Goal: Task Accomplishment & Management: Use online tool/utility

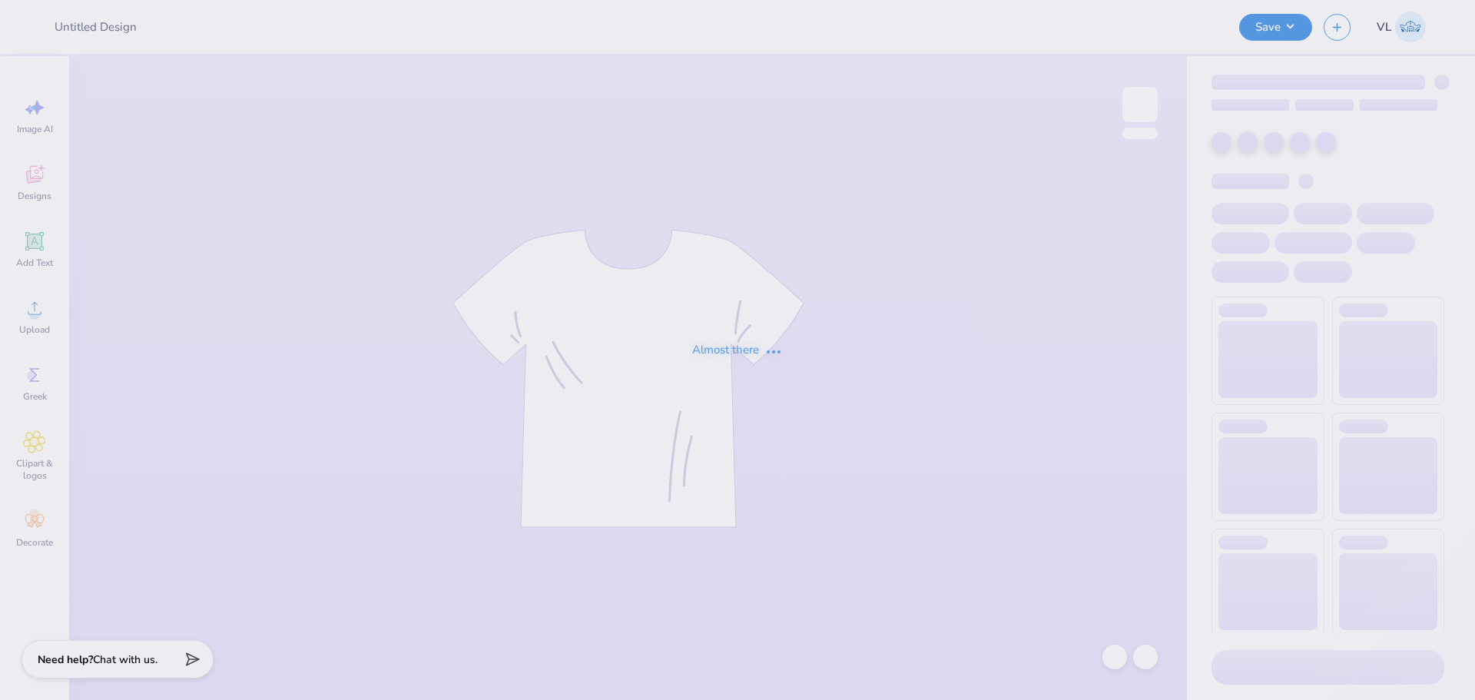
type input "KSIG x PI Phi Hoco Shirt"
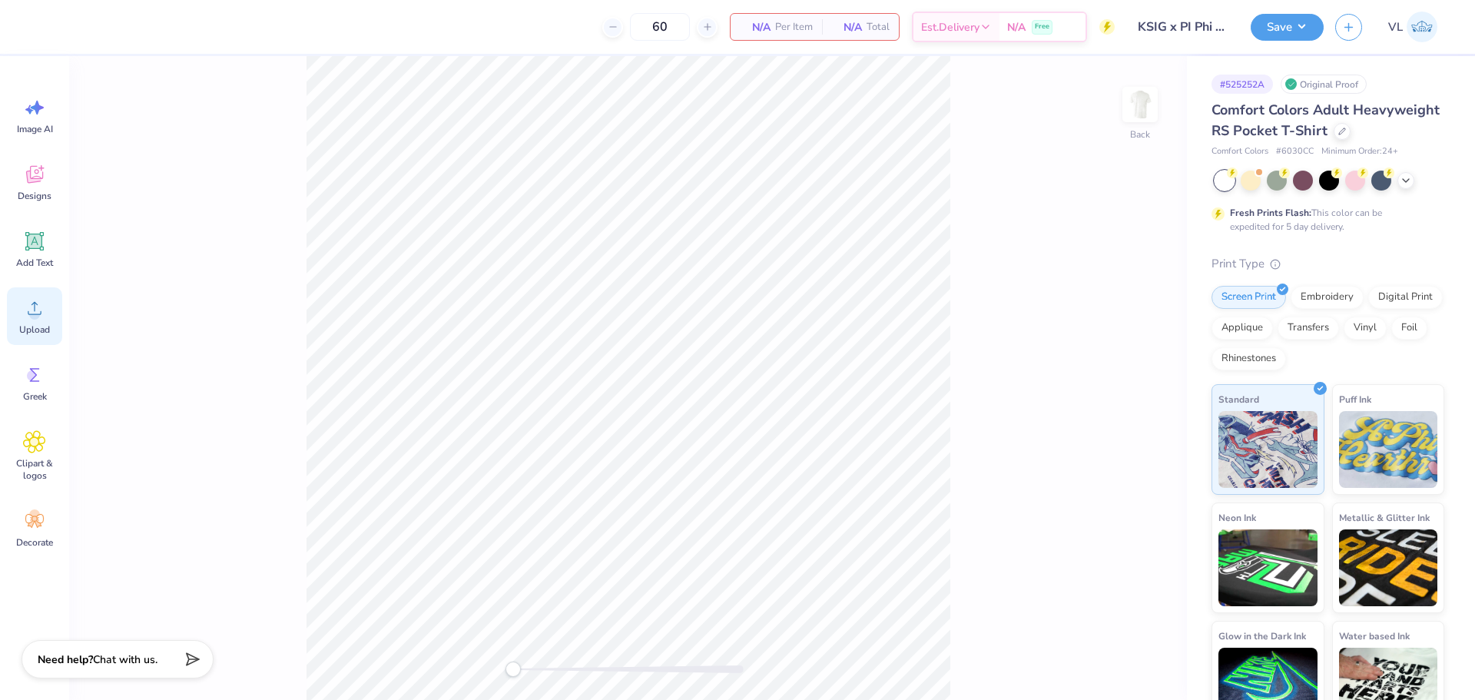
click at [25, 326] on span "Upload" at bounding box center [34, 329] width 31 height 12
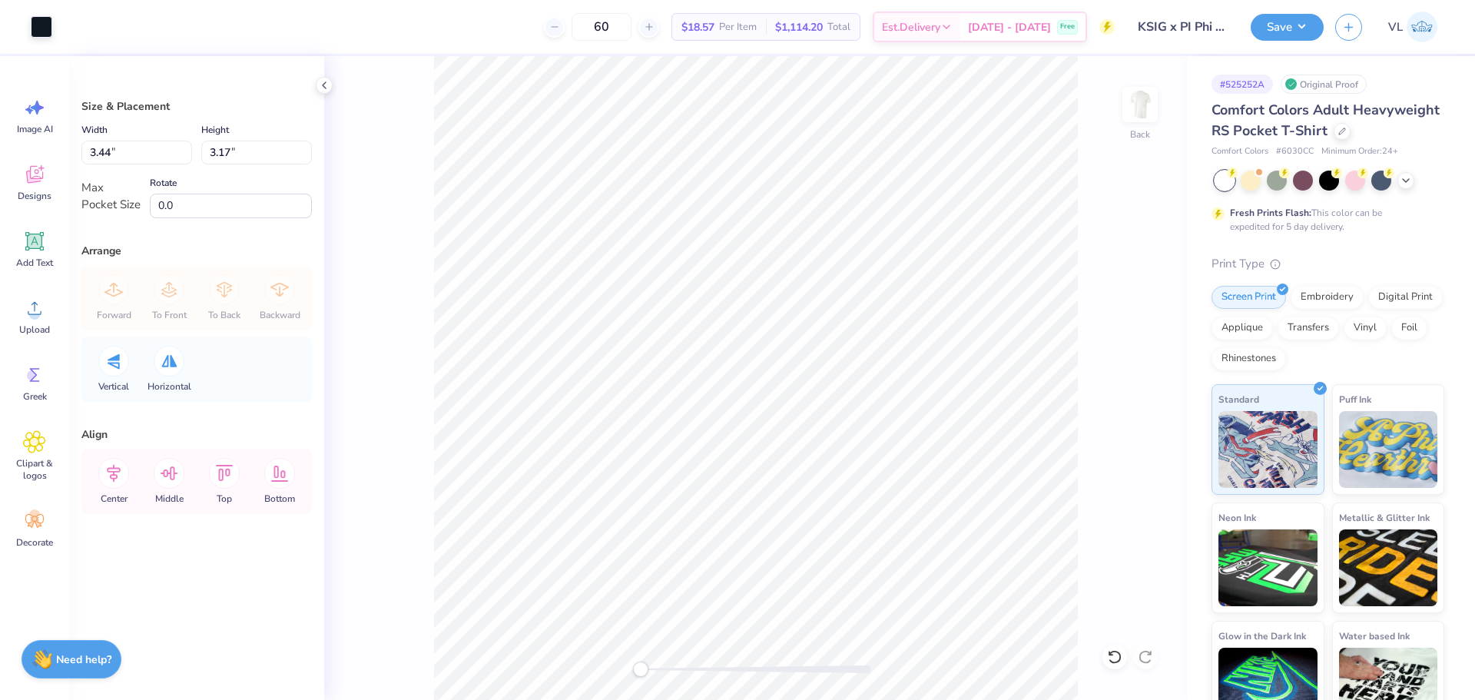
click at [167, 138] on div "Width 3.44 3.44 "" at bounding box center [136, 143] width 111 height 44
click at [145, 156] on input "3.44" at bounding box center [136, 153] width 111 height 24
type input "3.50"
type input "3.23"
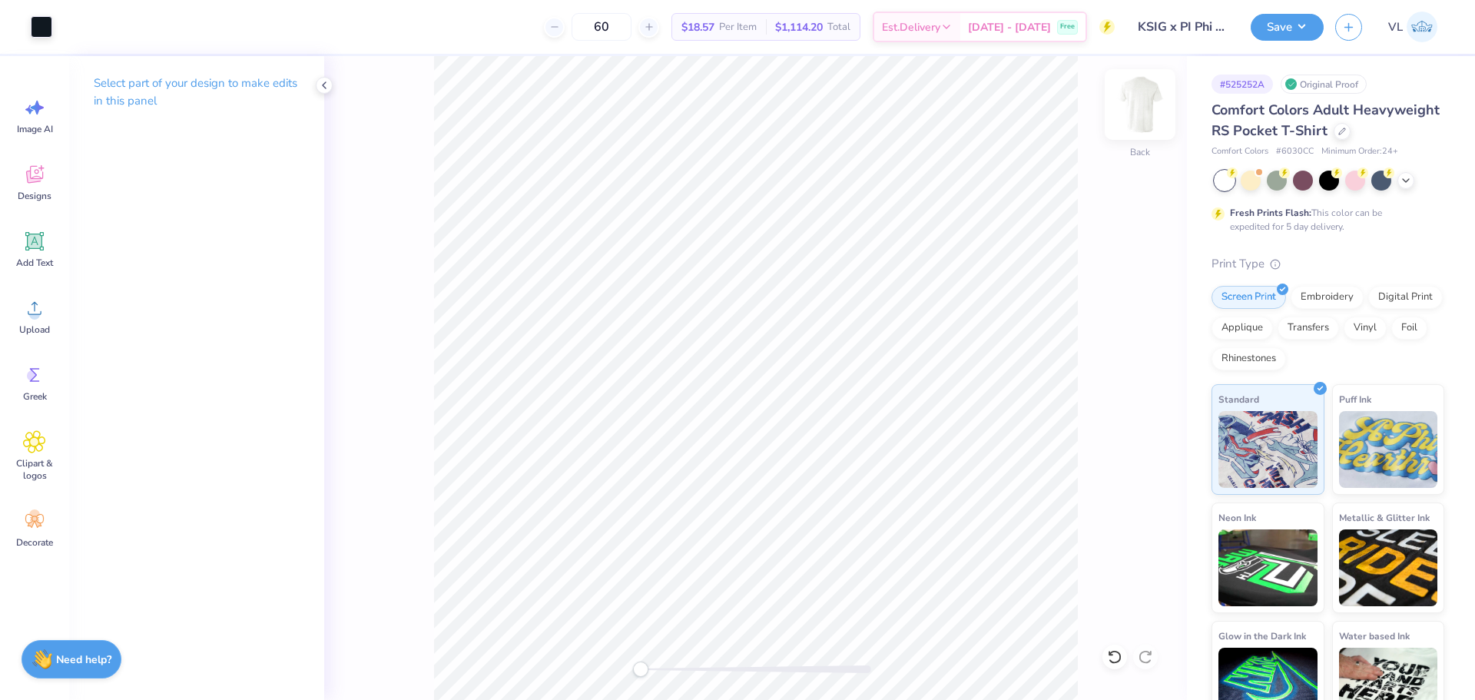
click at [1148, 111] on img at bounding box center [1139, 104] width 61 height 61
click at [4, 322] on div "Image AI Designs Add Text Upload Greek Clipart & logos Decorate" at bounding box center [34, 378] width 69 height 644
click at [15, 326] on div "Upload" at bounding box center [34, 316] width 55 height 58
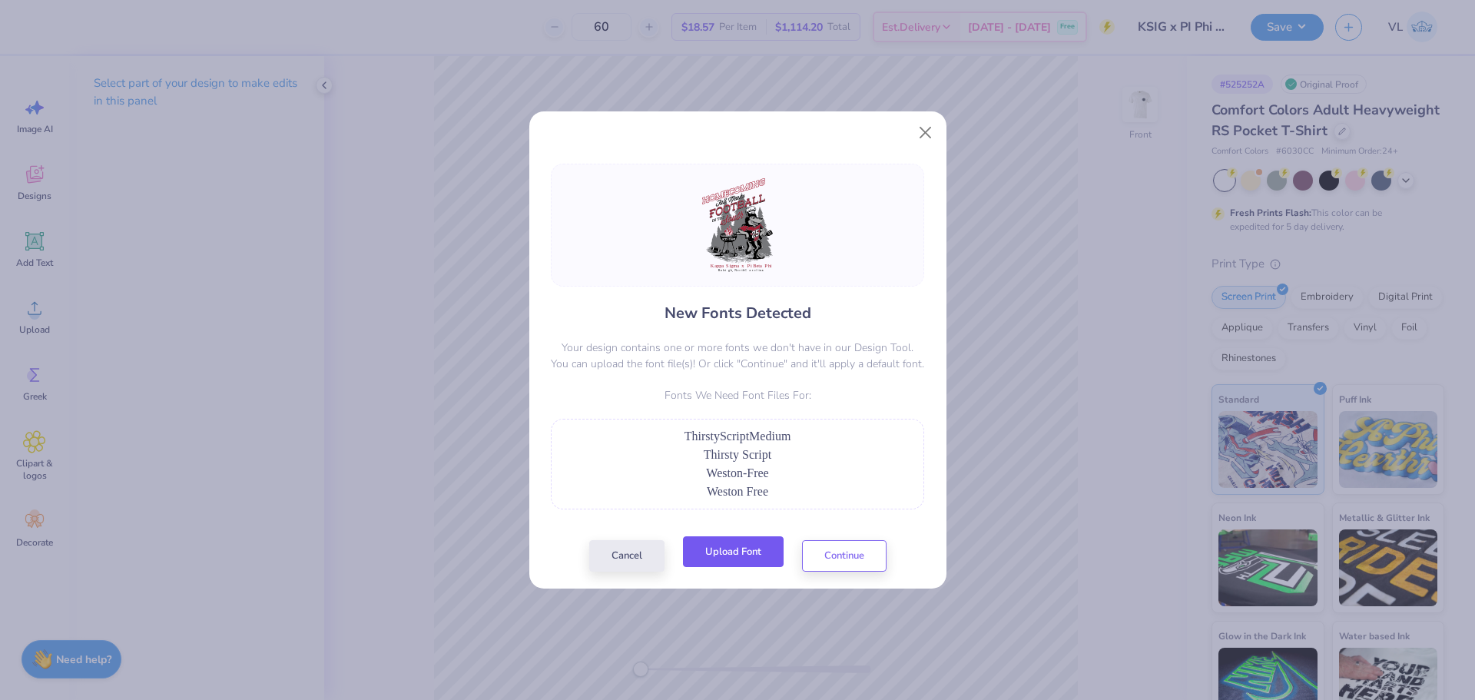
click at [758, 552] on button "Upload Font" at bounding box center [733, 552] width 101 height 32
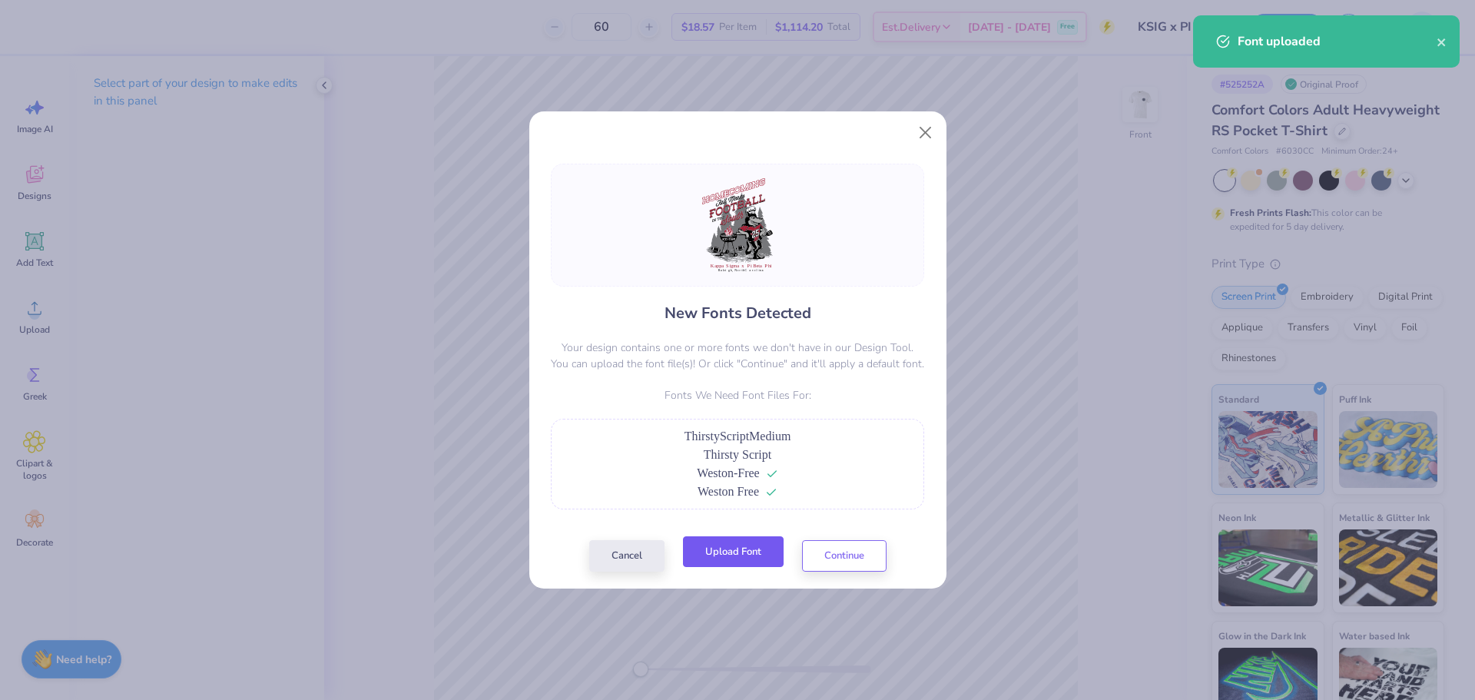
click at [721, 558] on button "Upload Font" at bounding box center [733, 552] width 101 height 32
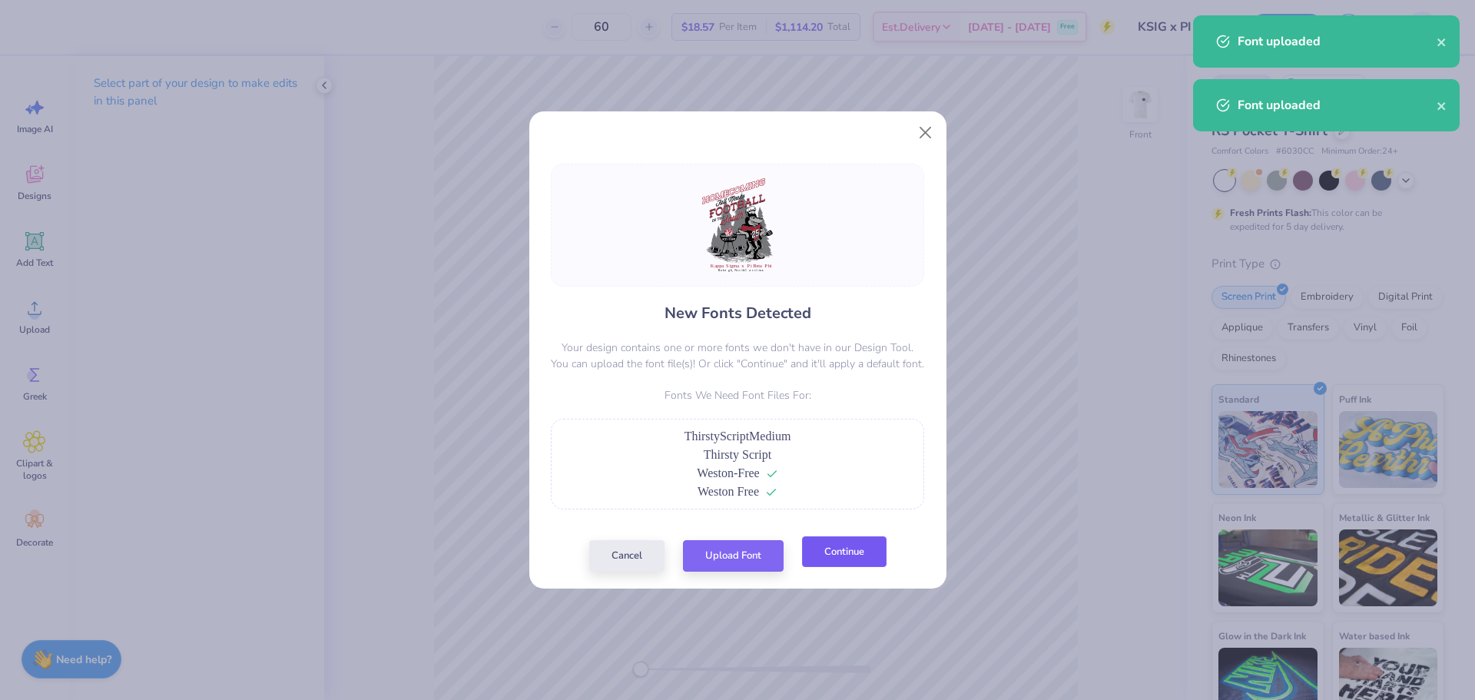
click at [845, 559] on button "Continue" at bounding box center [844, 552] width 85 height 32
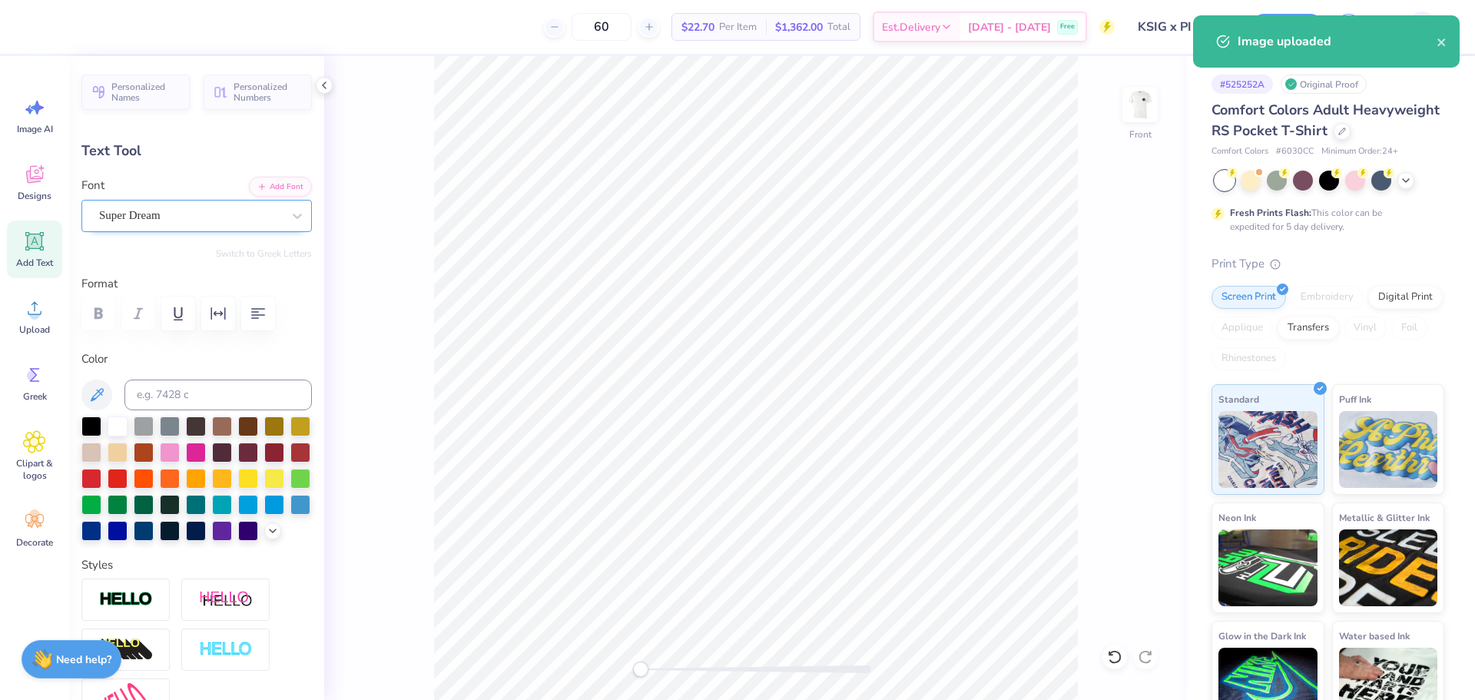
click at [192, 229] on div "Super Dream" at bounding box center [196, 216] width 231 height 32
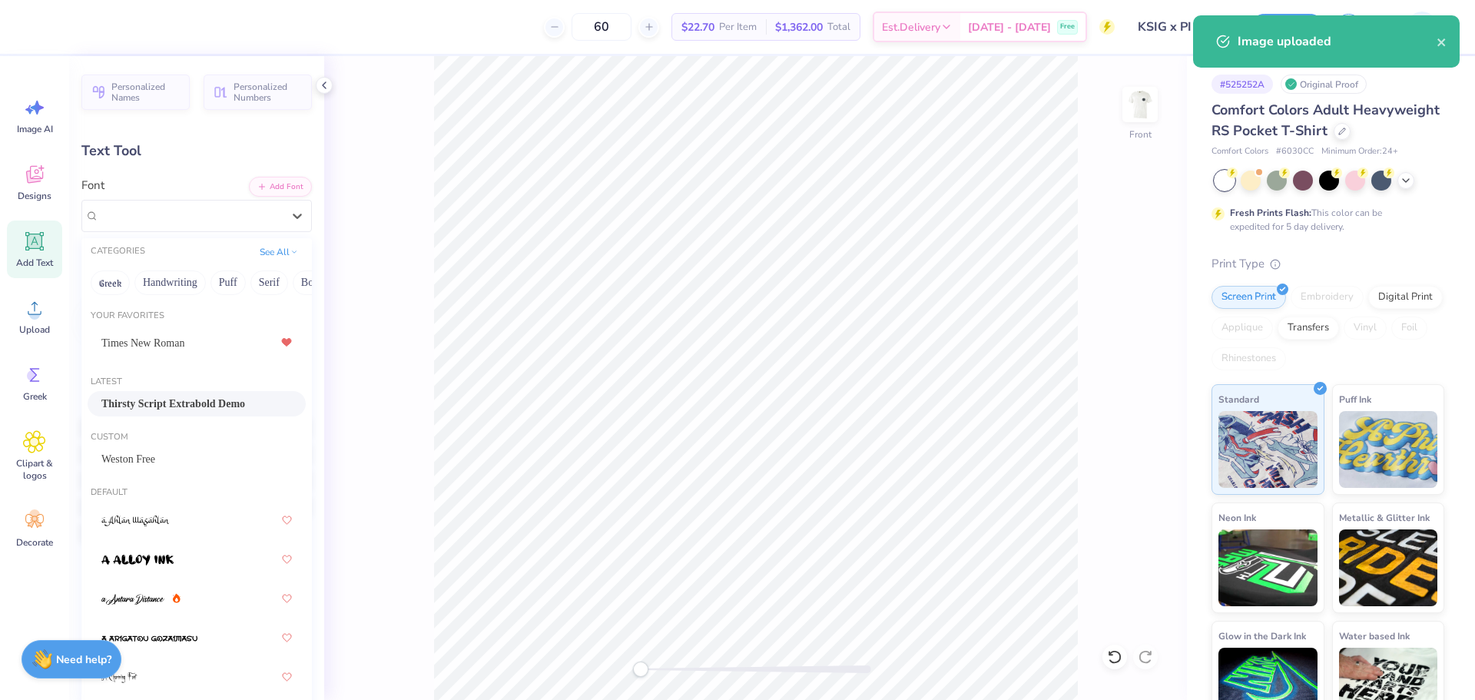
click at [210, 403] on span "Thirsty Script Extrabold Demo" at bounding box center [173, 404] width 144 height 16
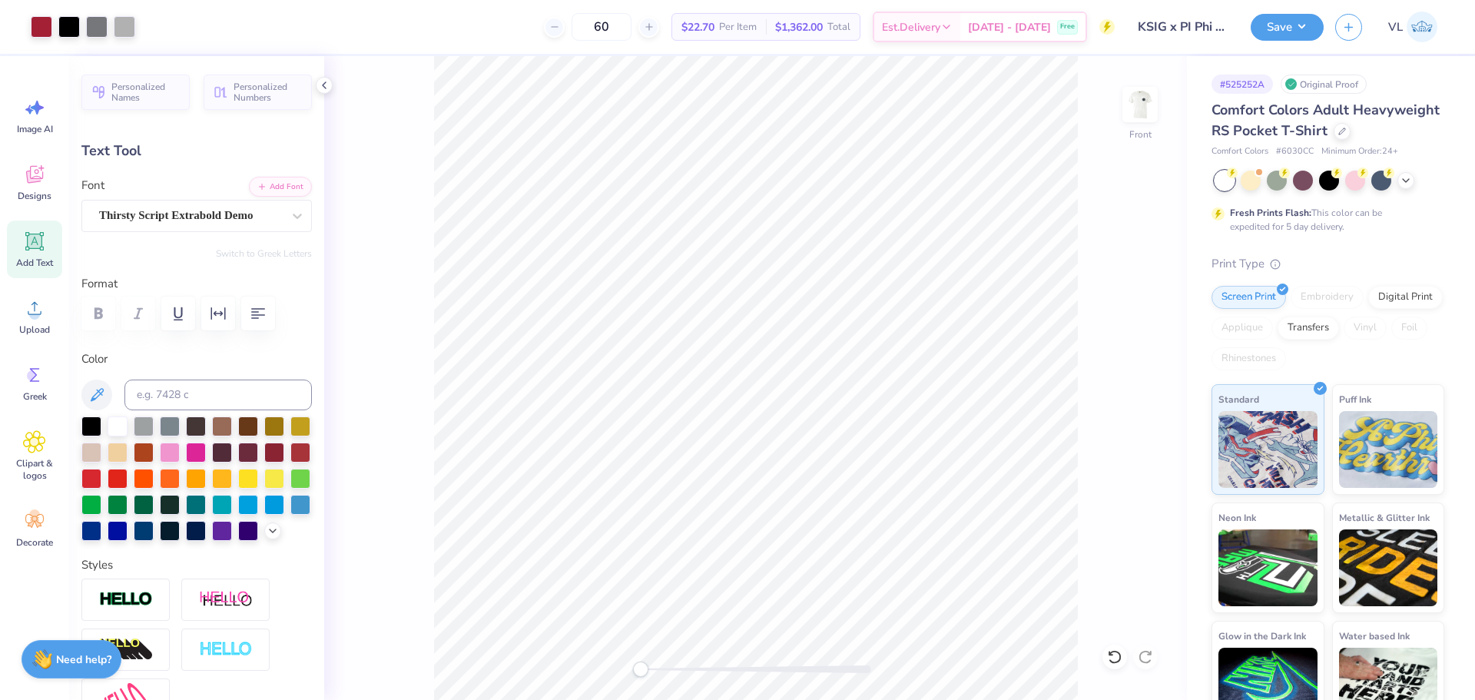
type input "6.61"
type input "0.56"
type input "23.21"
click at [157, 218] on div "Super Dream" at bounding box center [191, 216] width 186 height 24
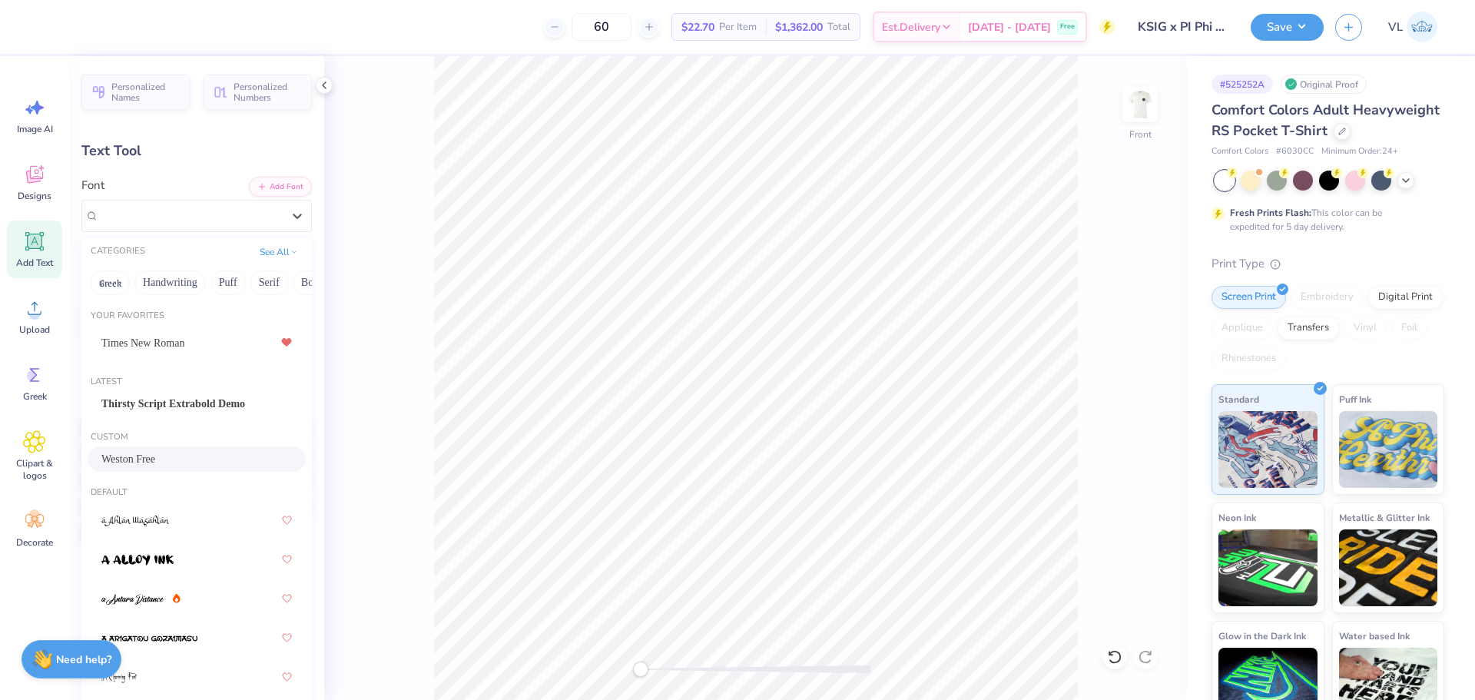
click at [155, 455] on span "Weston Free" at bounding box center [128, 459] width 54 height 16
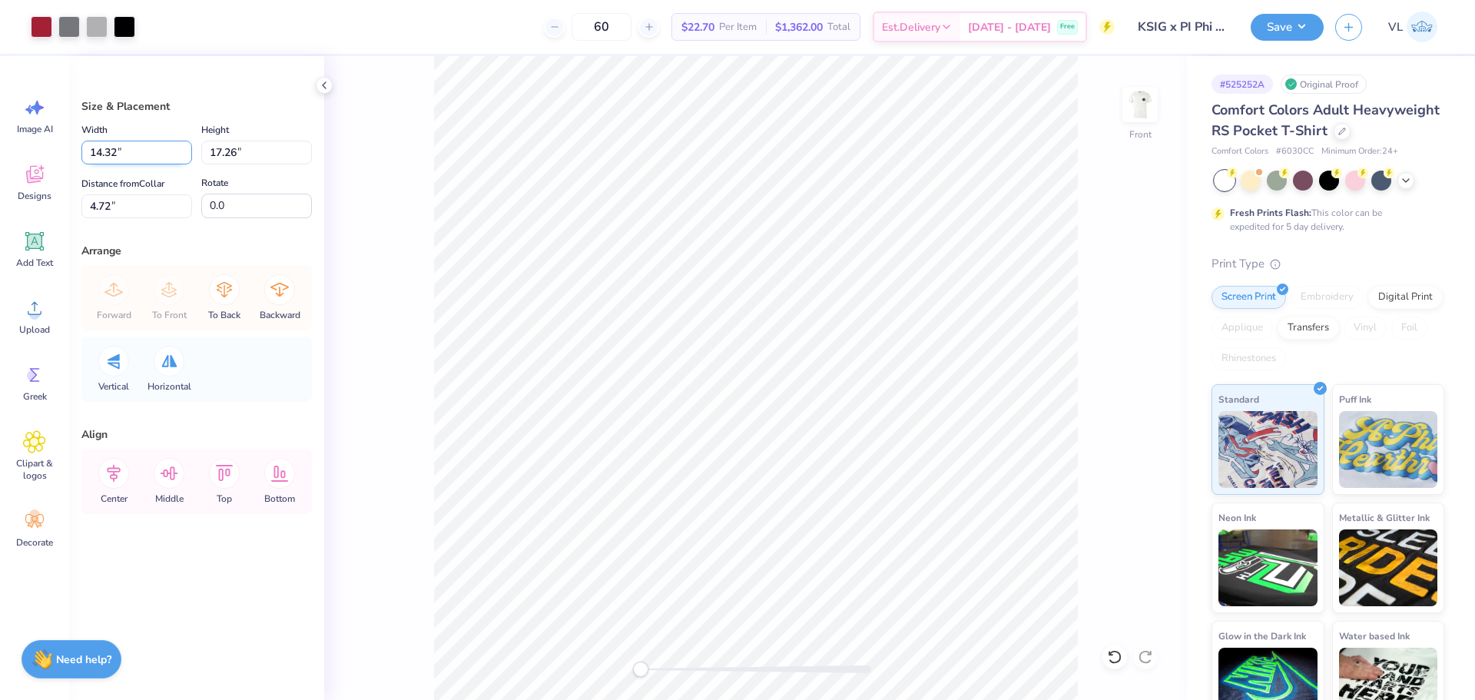
click at [126, 158] on input "14.32" at bounding box center [136, 153] width 111 height 24
type input "12.00"
type input "14.46"
type input "6.12"
click at [117, 481] on icon at bounding box center [113, 473] width 31 height 31
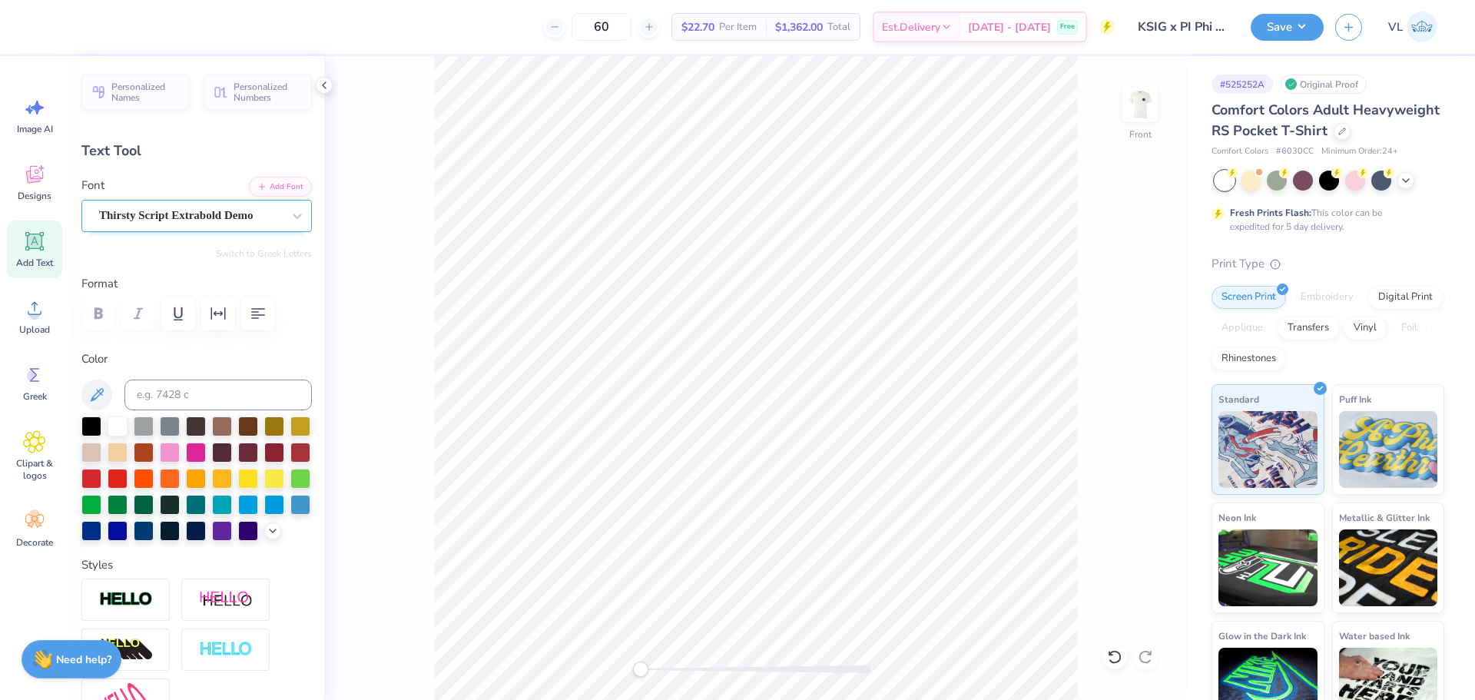
click at [172, 200] on div "Thirsty Script Extrabold Demo" at bounding box center [196, 216] width 231 height 32
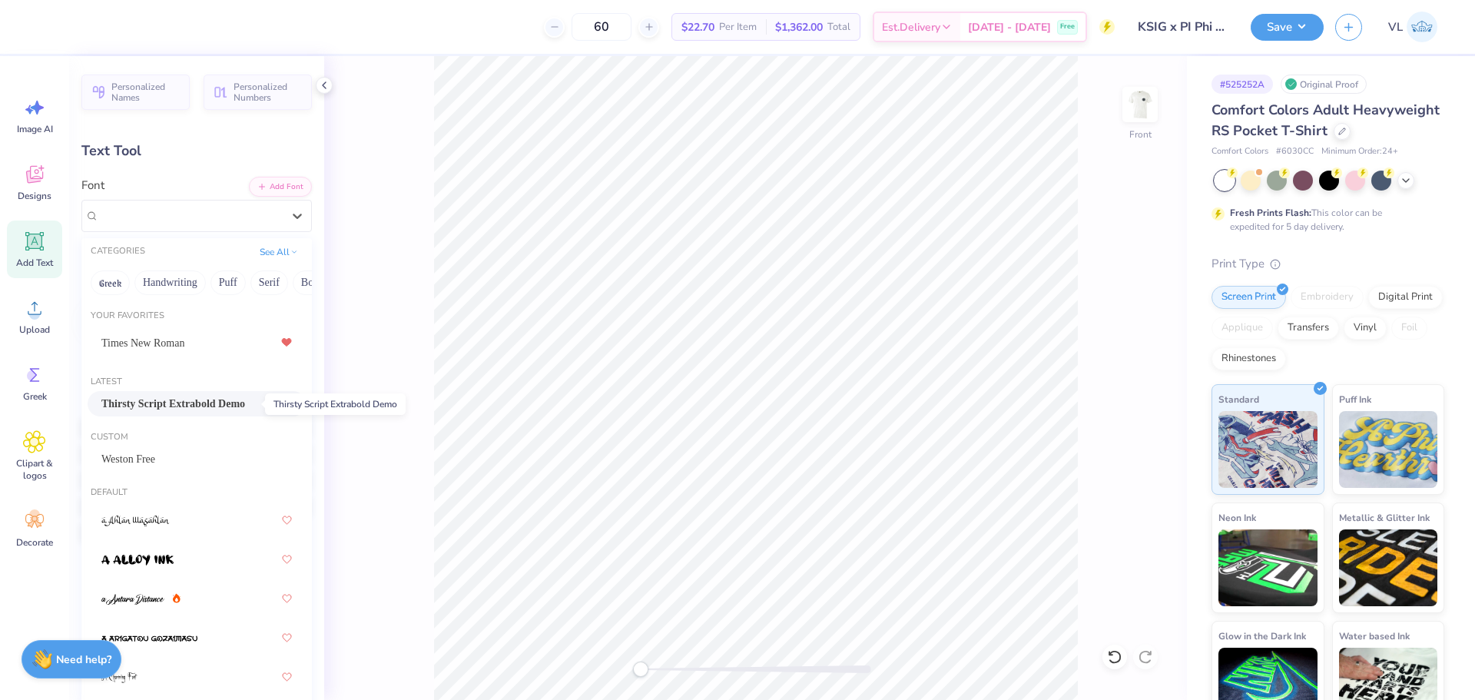
click at [167, 397] on span "Thirsty Script Extrabold Demo" at bounding box center [173, 404] width 144 height 16
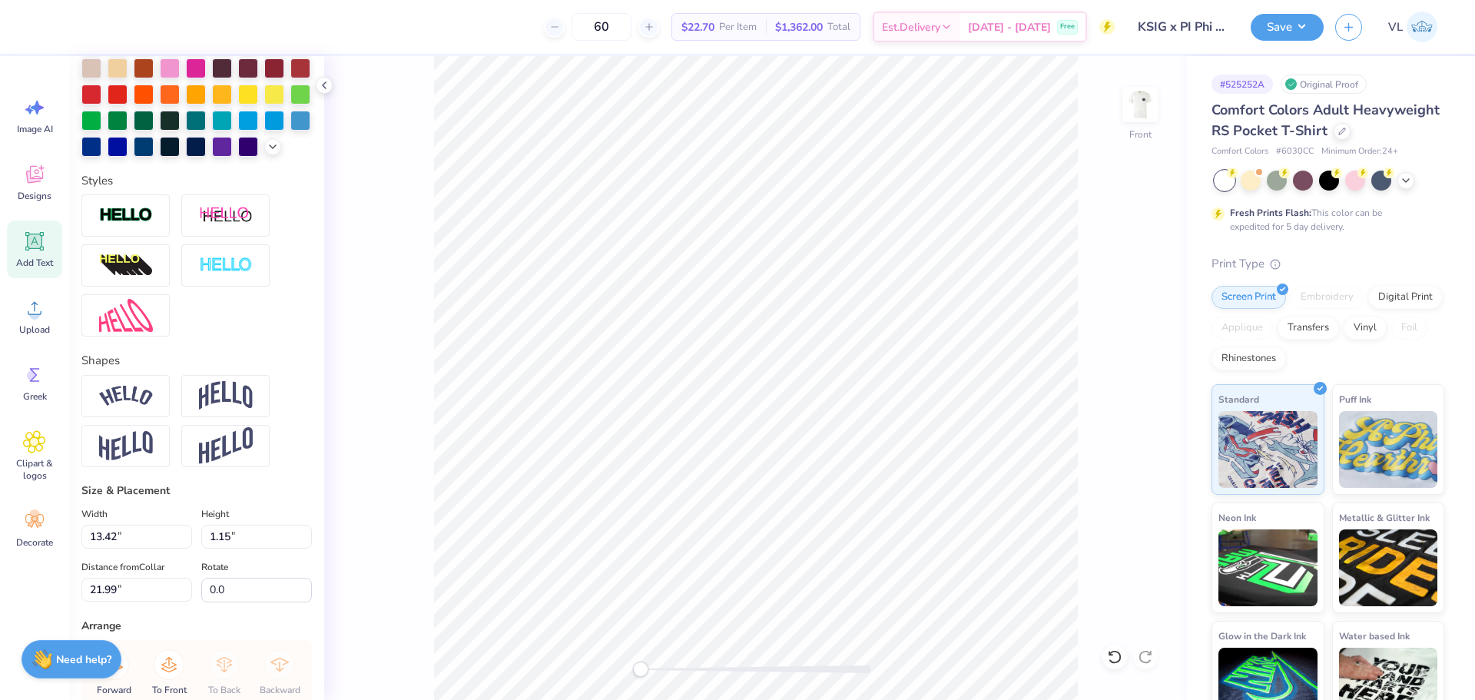
scroll to position [595, 0]
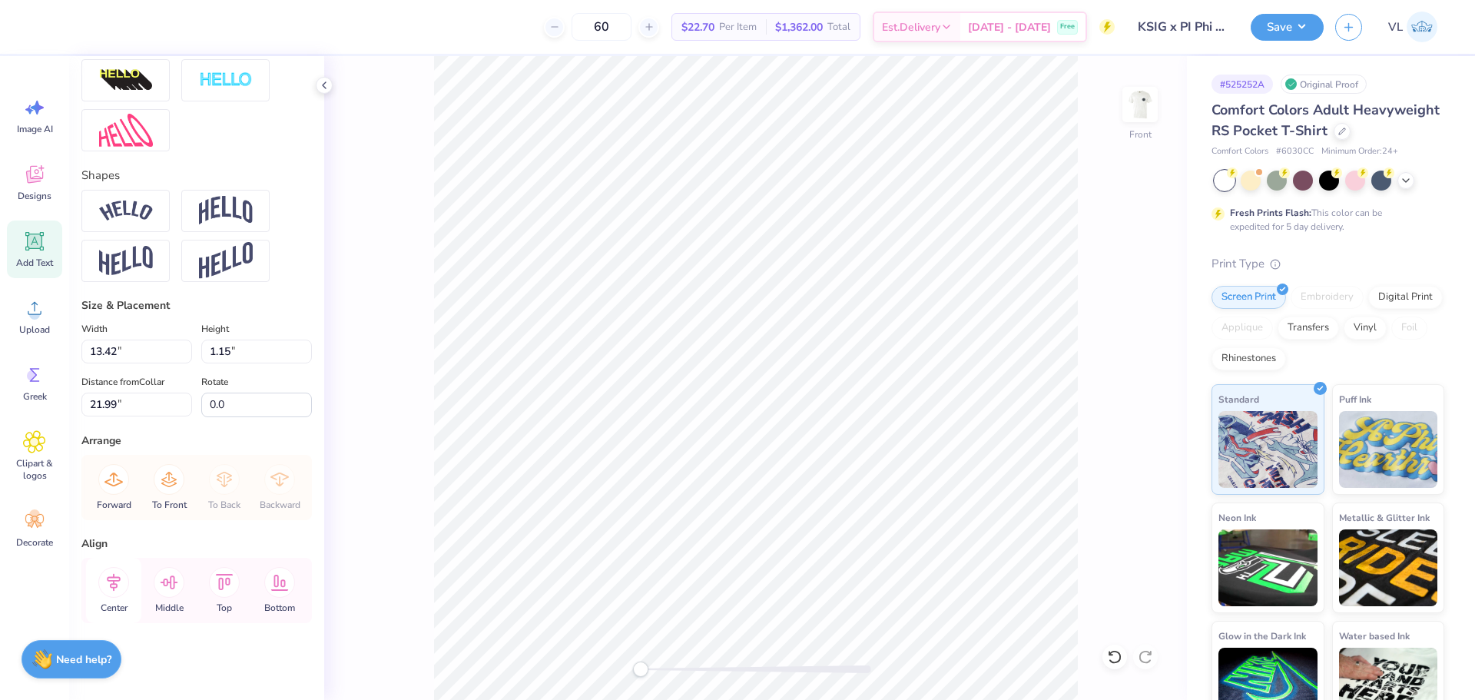
click at [116, 585] on icon at bounding box center [113, 582] width 31 height 31
click at [133, 348] on input "13.42" at bounding box center [136, 352] width 111 height 24
type input "12.00"
type input "1.03"
type input "22.05"
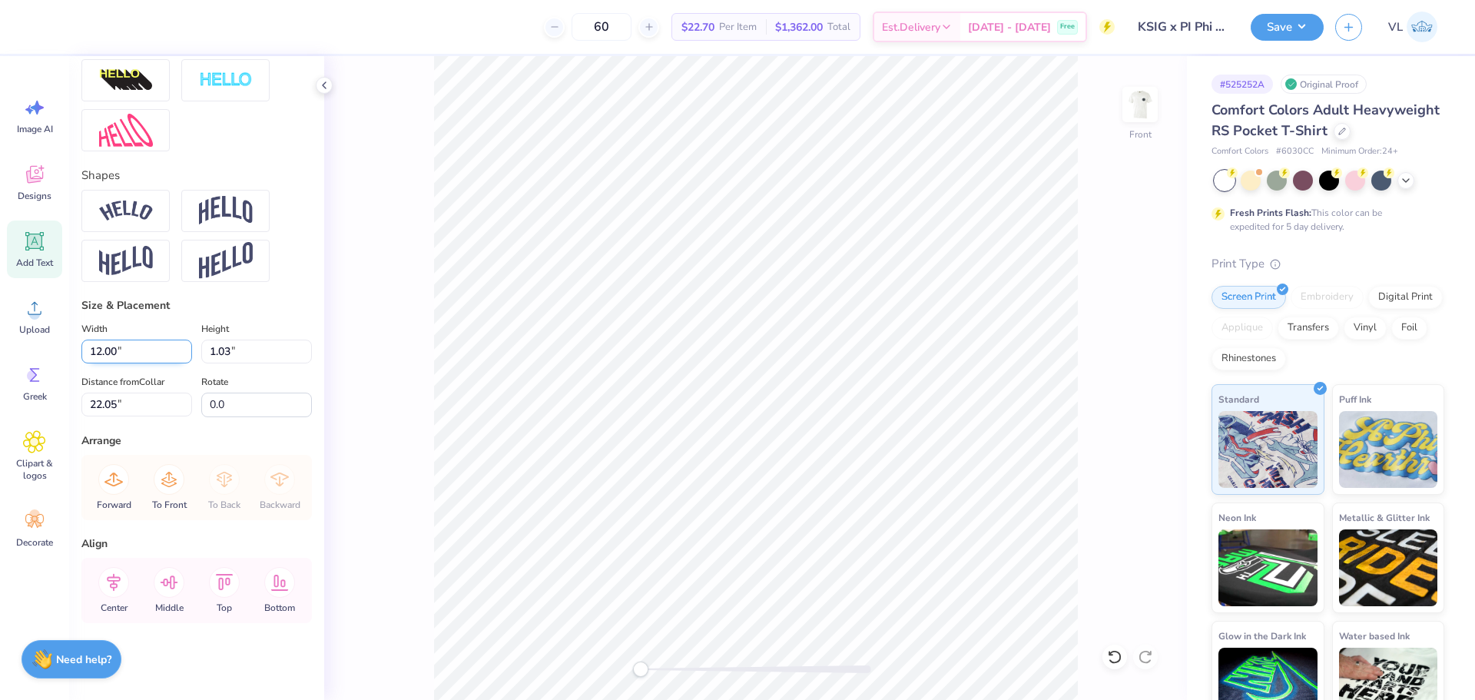
click at [122, 354] on input "12.00" at bounding box center [136, 352] width 111 height 24
type input "10.00"
type input "0.86"
type input "22.13"
type input "9.33"
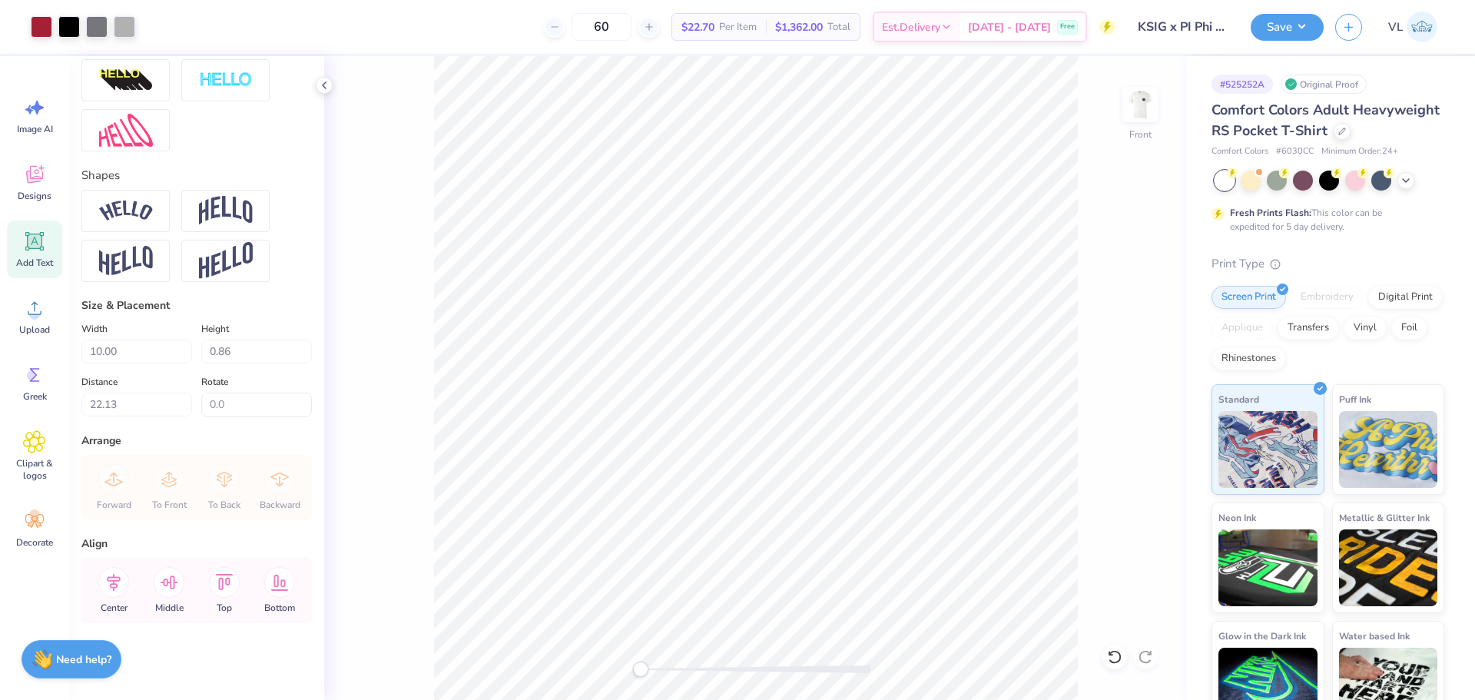
type input "0.52"
type input "23.23"
click at [111, 350] on input "9.33" at bounding box center [136, 352] width 111 height 24
type input "7.00"
type input "0.39"
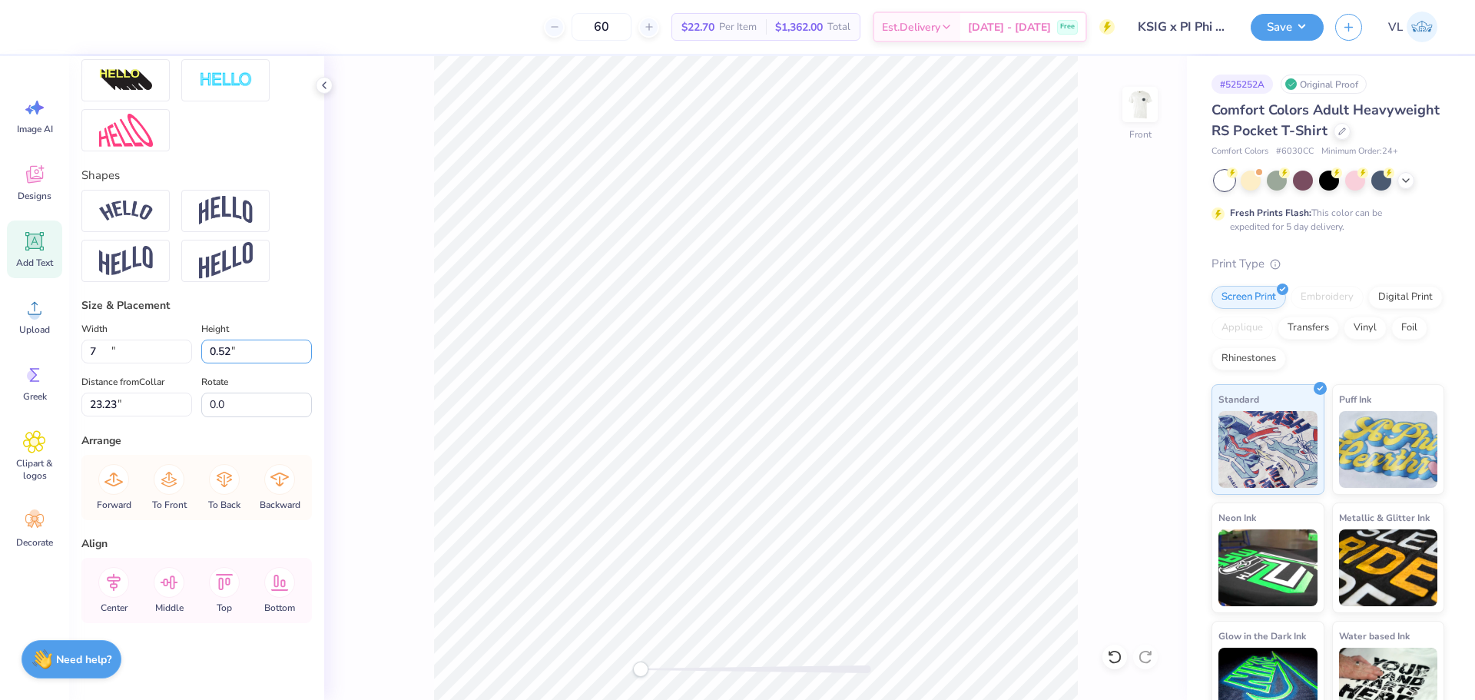
type input "23.29"
click at [120, 587] on icon at bounding box center [113, 582] width 31 height 31
type input "10.00"
type input "0.86"
type input "20.58"
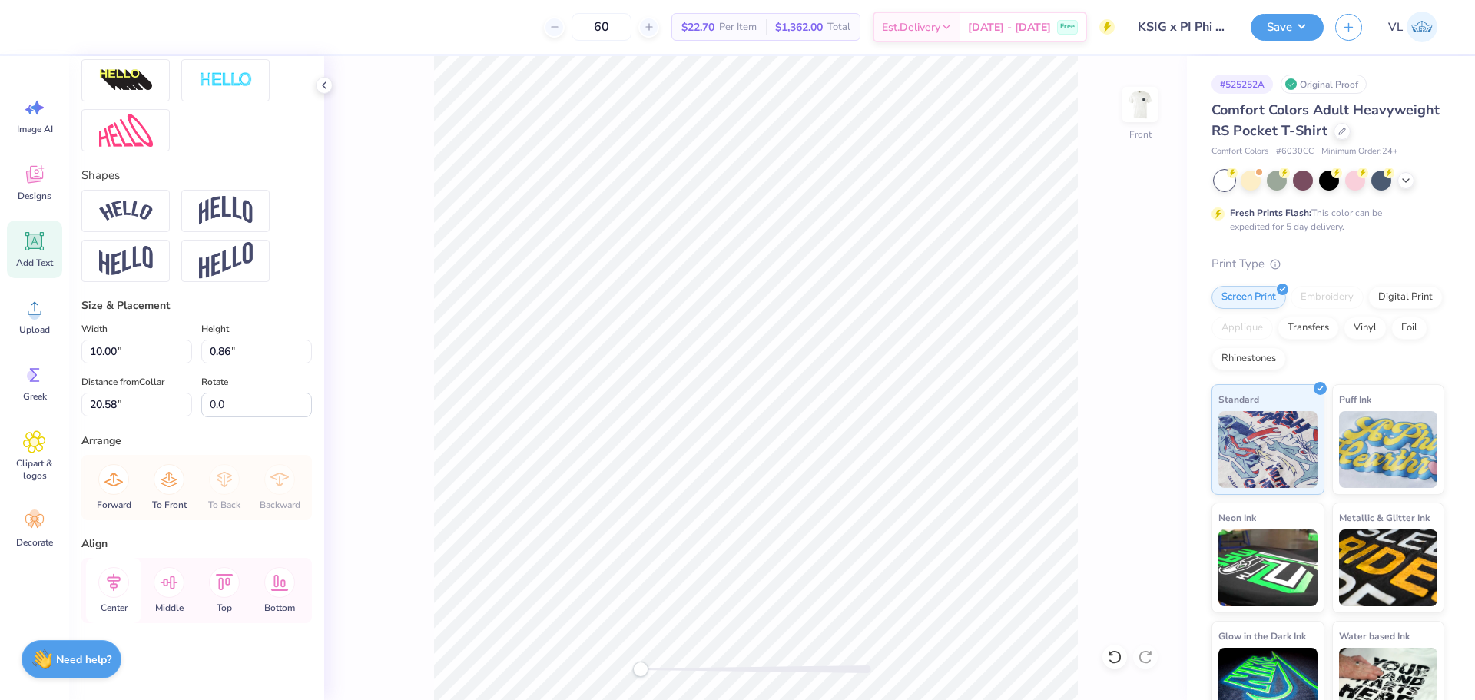
click at [115, 570] on icon at bounding box center [113, 582] width 31 height 31
type input "7.00"
type input "0.39"
type input "23.29"
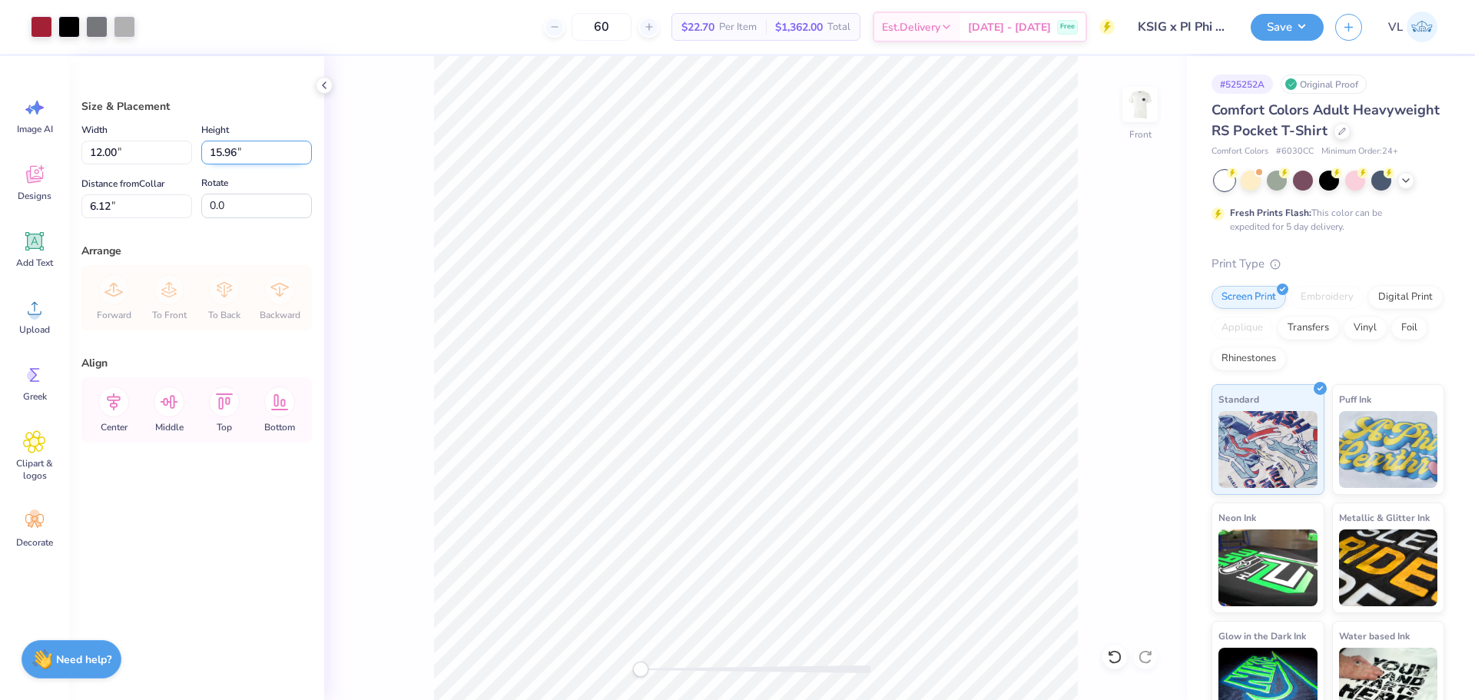
click at [234, 156] on input "15.96" at bounding box center [256, 153] width 111 height 24
type input "15"
type input "11.28"
type input "15.00"
click at [149, 211] on input "6.60" at bounding box center [136, 206] width 111 height 24
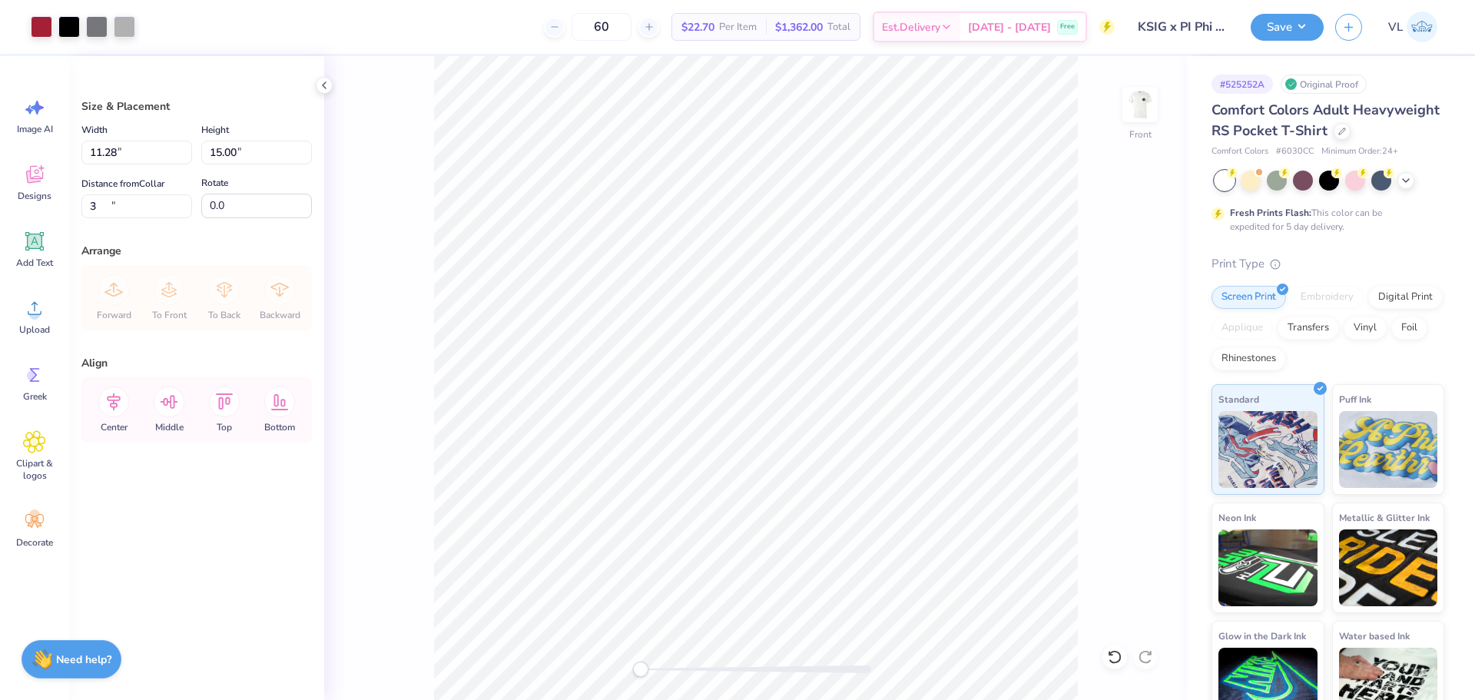
type input "3.00"
click at [221, 155] on input "14.70" at bounding box center [256, 153] width 111 height 24
type input "15"
type input "11.51"
type input "15.00"
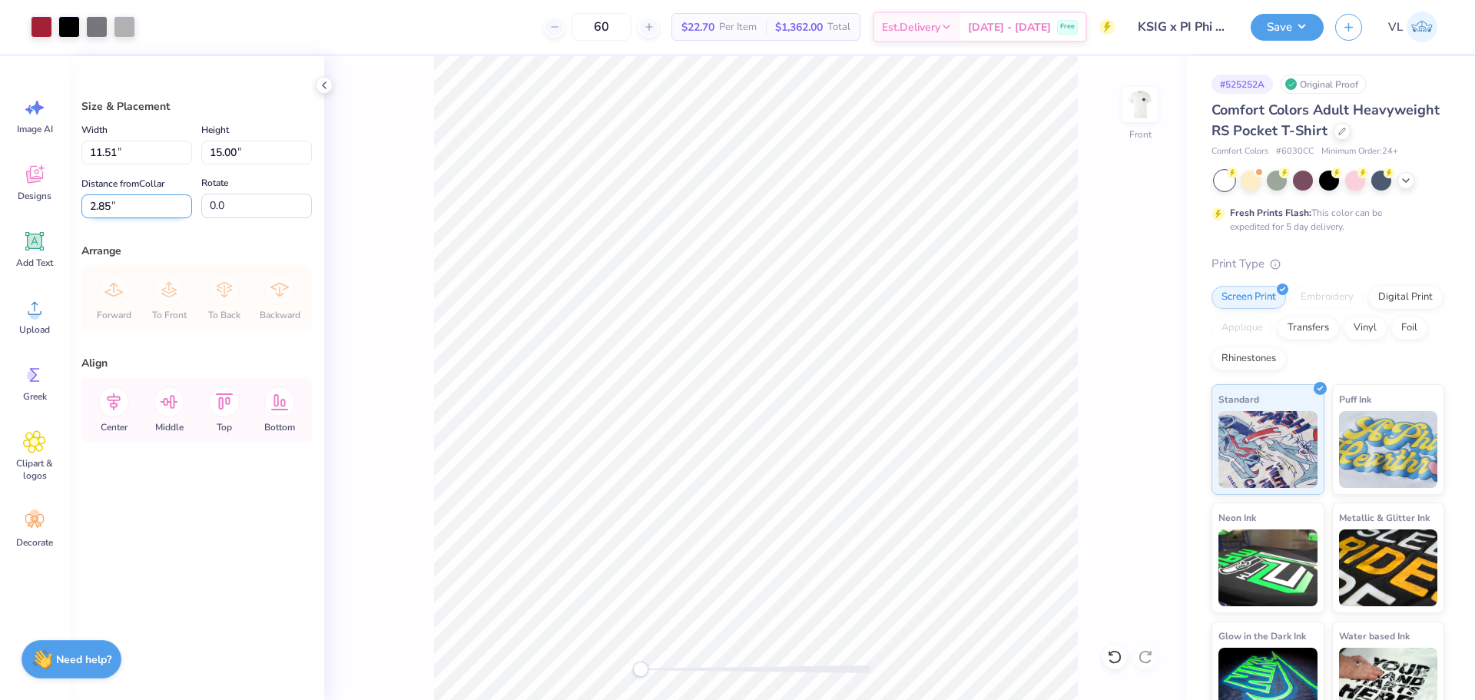
click at [144, 214] on input "2.85" at bounding box center [136, 206] width 111 height 24
type input "3.00"
click at [1296, 21] on button "Save" at bounding box center [1287, 25] width 73 height 27
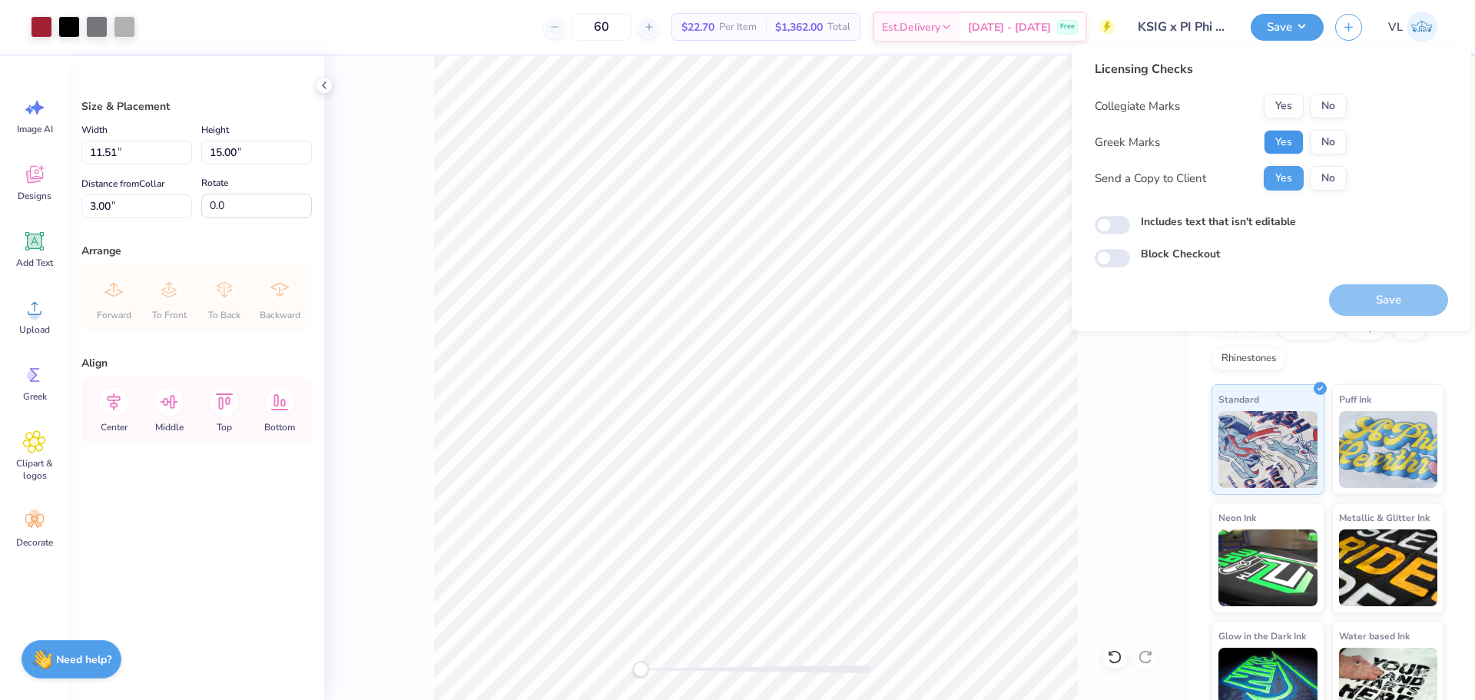
click at [1283, 134] on button "Yes" at bounding box center [1284, 142] width 40 height 25
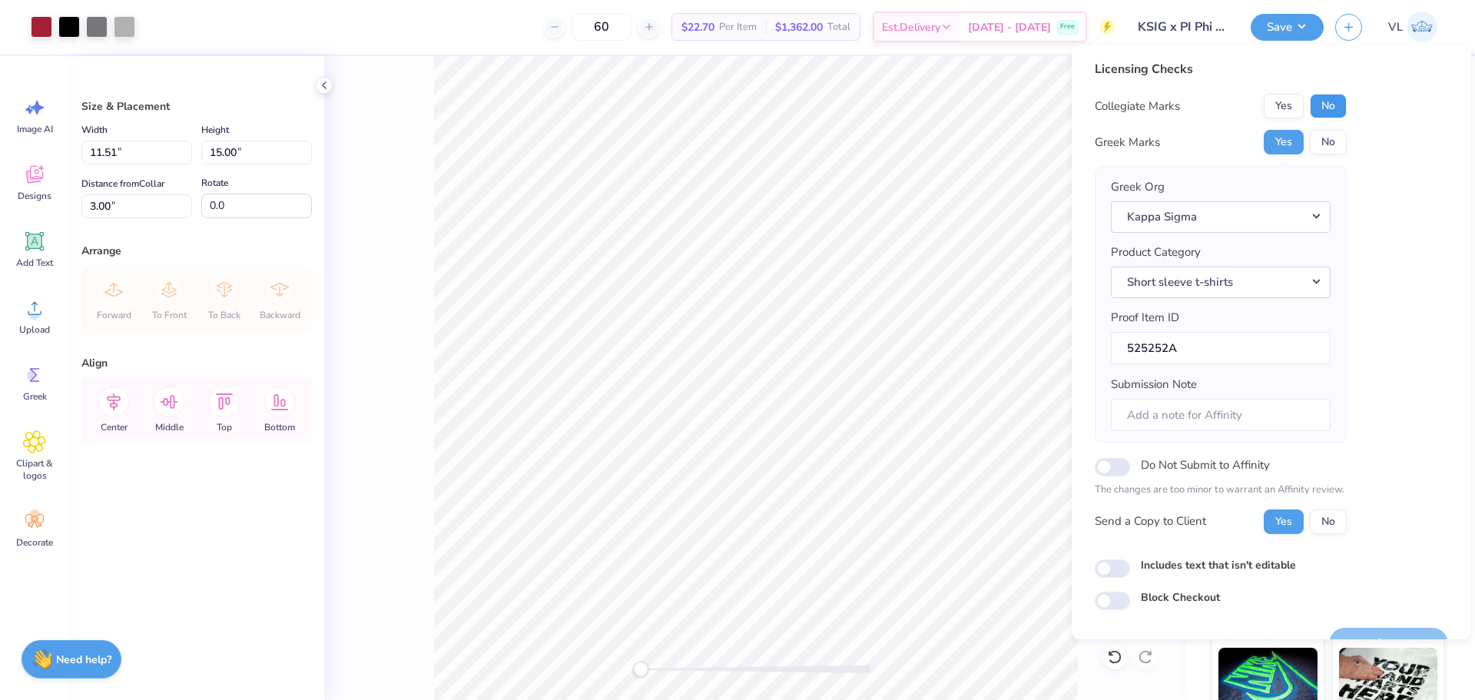
click at [1331, 105] on button "No" at bounding box center [1328, 106] width 37 height 25
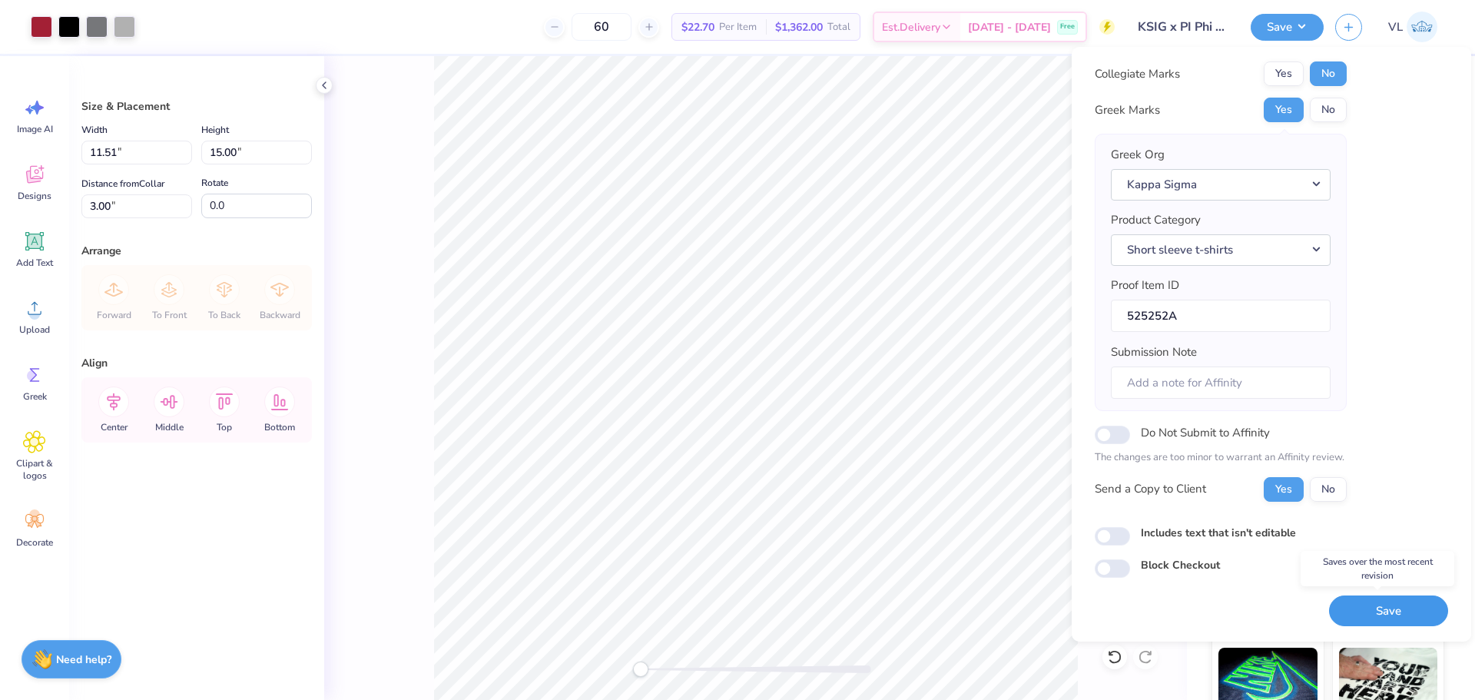
drag, startPoint x: 1380, startPoint y: 605, endPoint x: 1318, endPoint y: 477, distance: 141.9
click at [1379, 605] on button "Save" at bounding box center [1388, 611] width 119 height 32
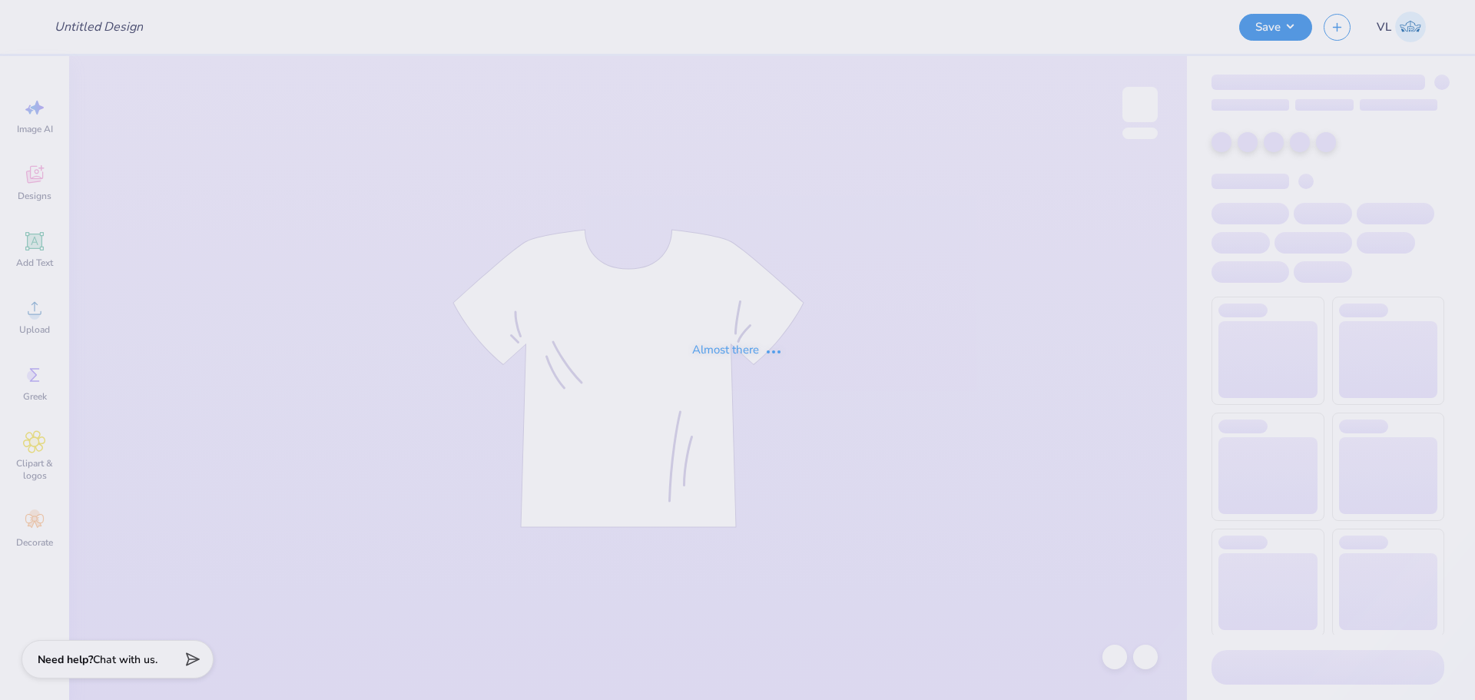
type input "SK Parents Weekend"
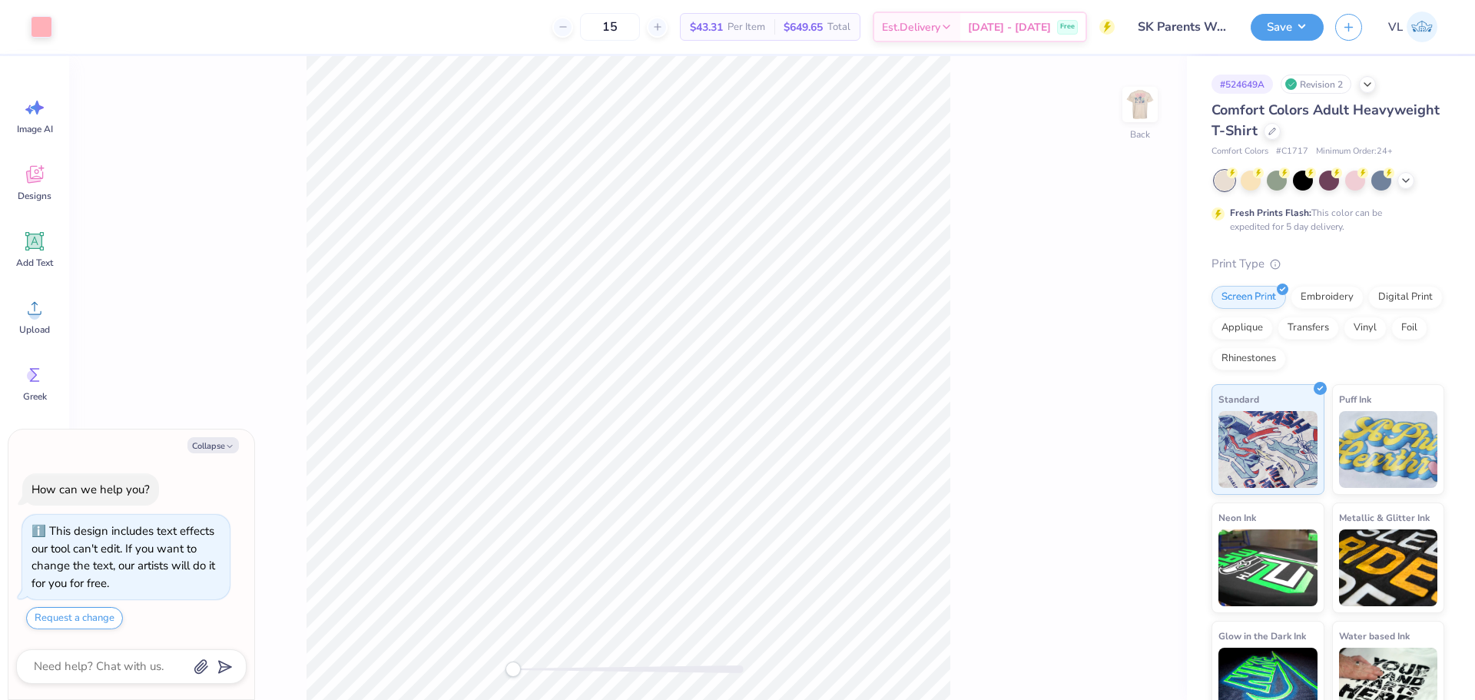
drag, startPoint x: 1147, startPoint y: 106, endPoint x: 1081, endPoint y: 106, distance: 66.1
click at [1147, 105] on img at bounding box center [1140, 104] width 31 height 31
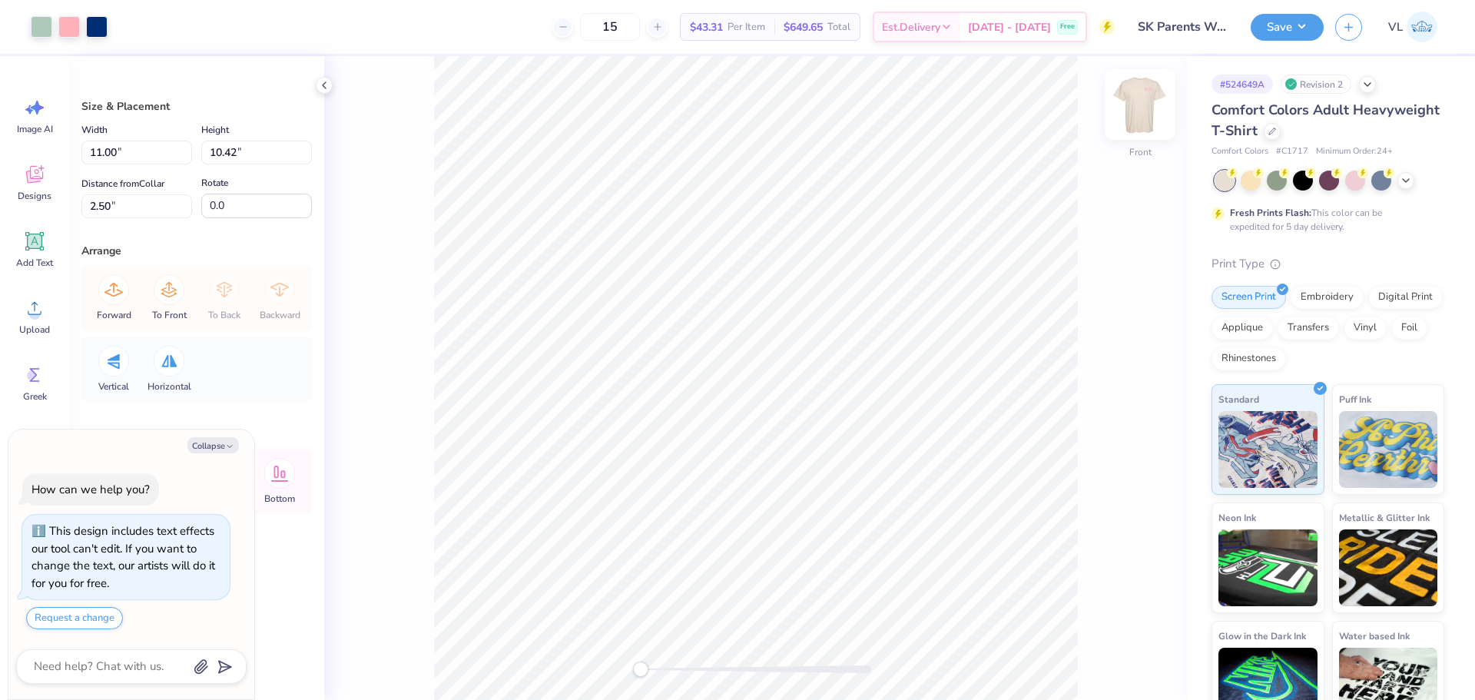
click at [1143, 120] on img at bounding box center [1139, 104] width 61 height 61
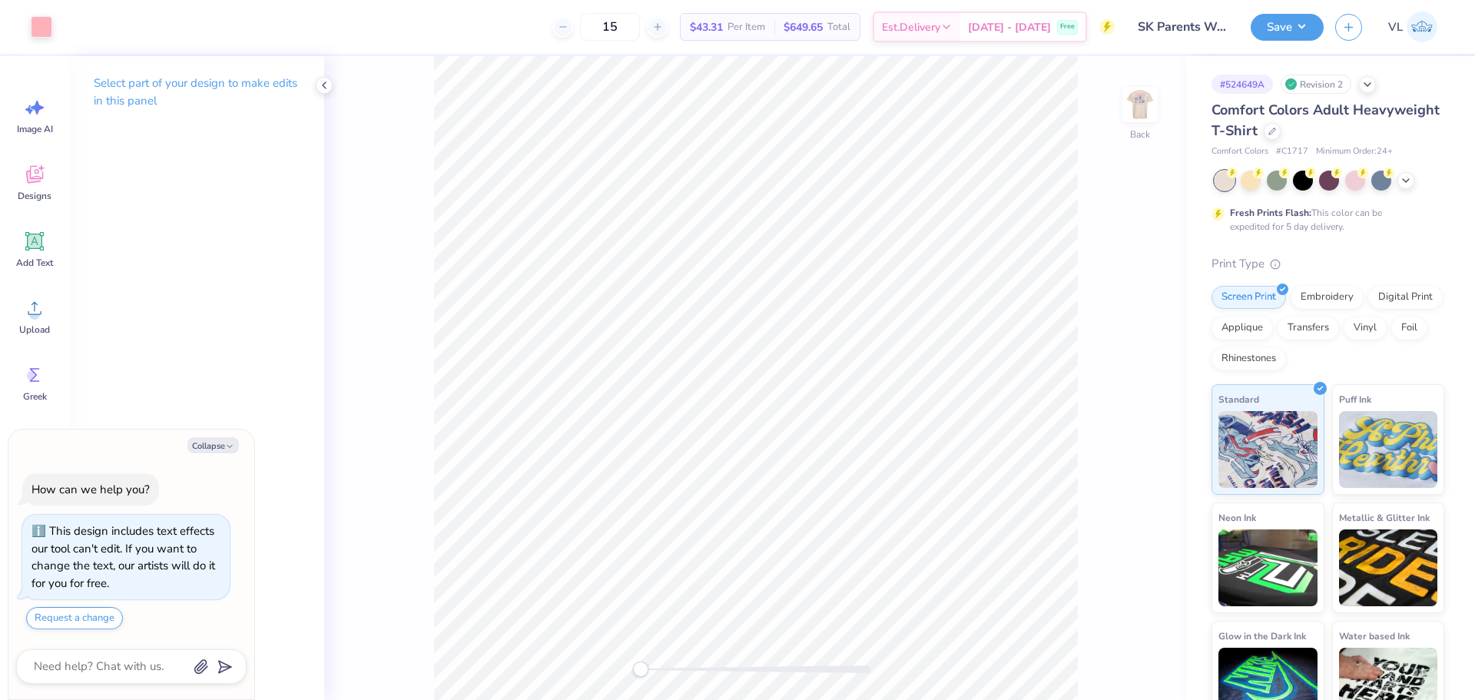
click at [1121, 121] on div "Back" at bounding box center [755, 378] width 863 height 644
click at [1154, 89] on img at bounding box center [1139, 104] width 61 height 61
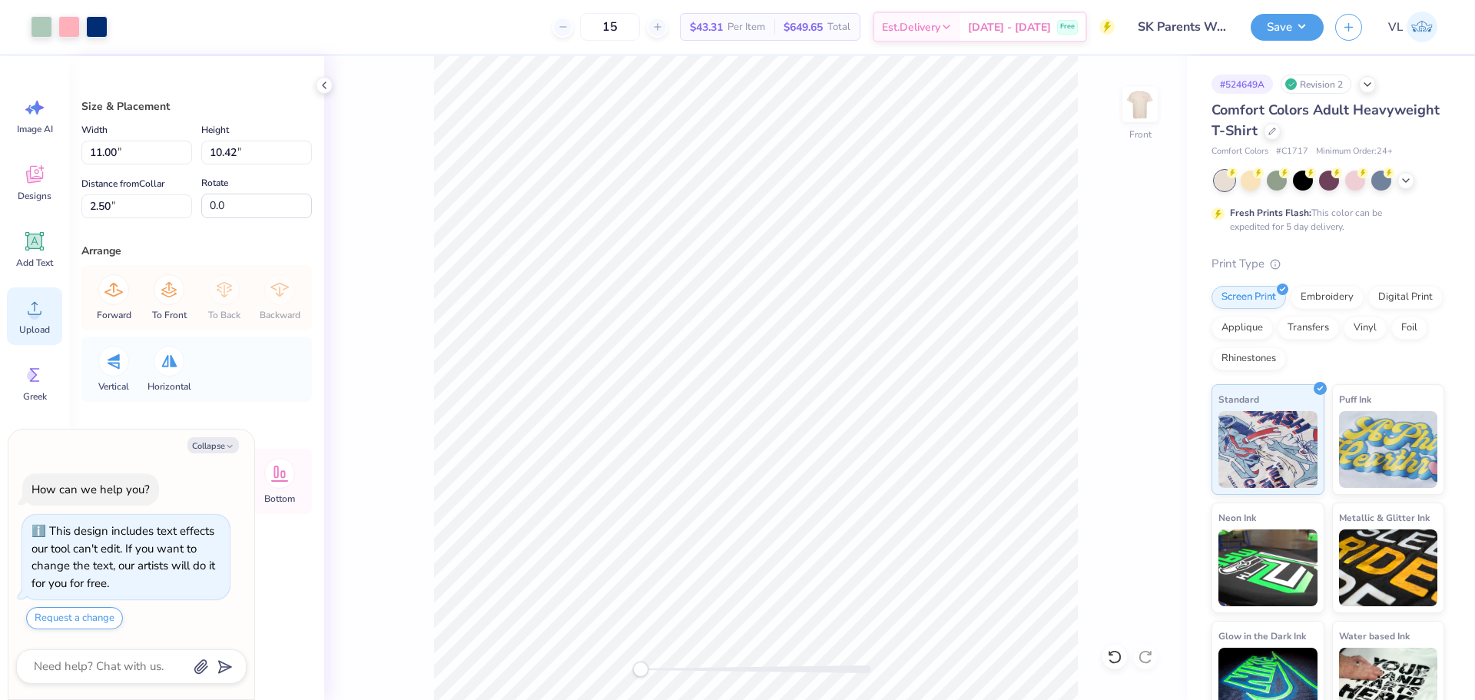
click at [45, 318] on icon at bounding box center [34, 308] width 23 height 23
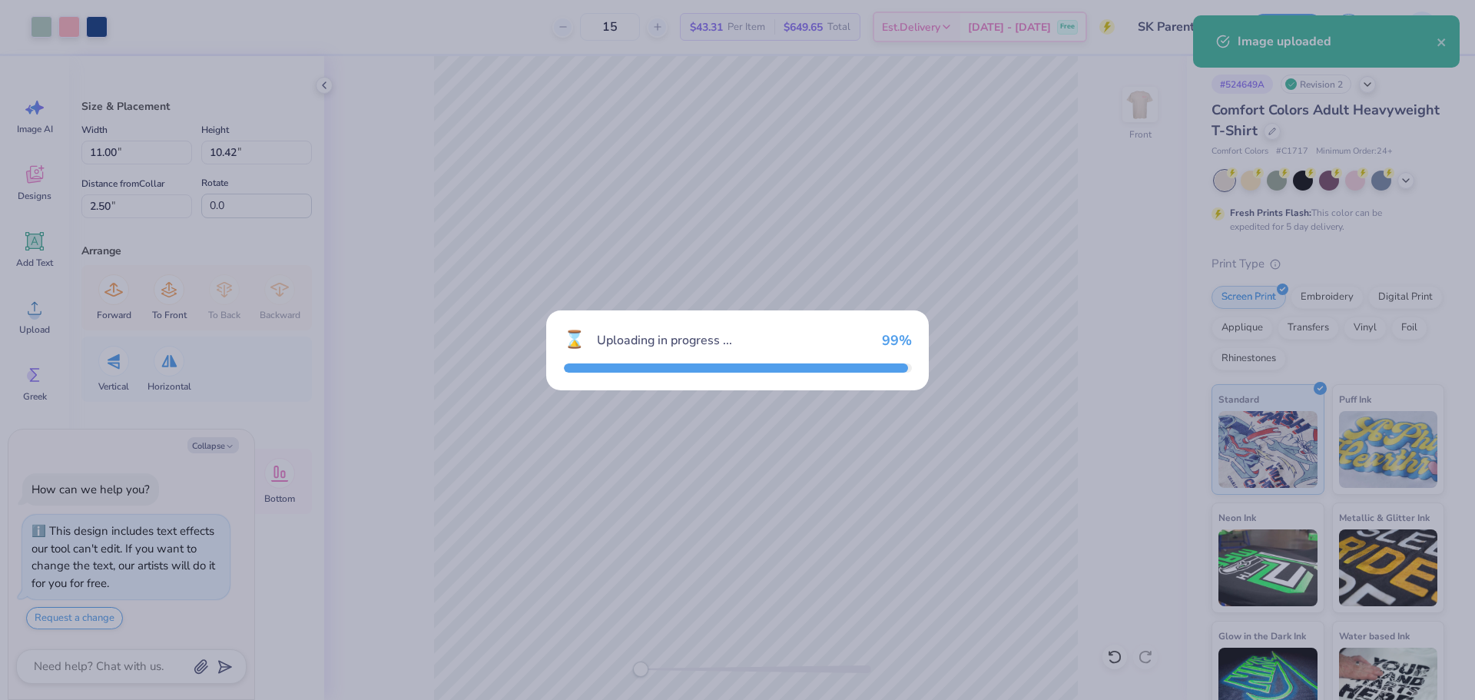
type textarea "x"
type input "14.53"
type input "13.77"
type input "6.87"
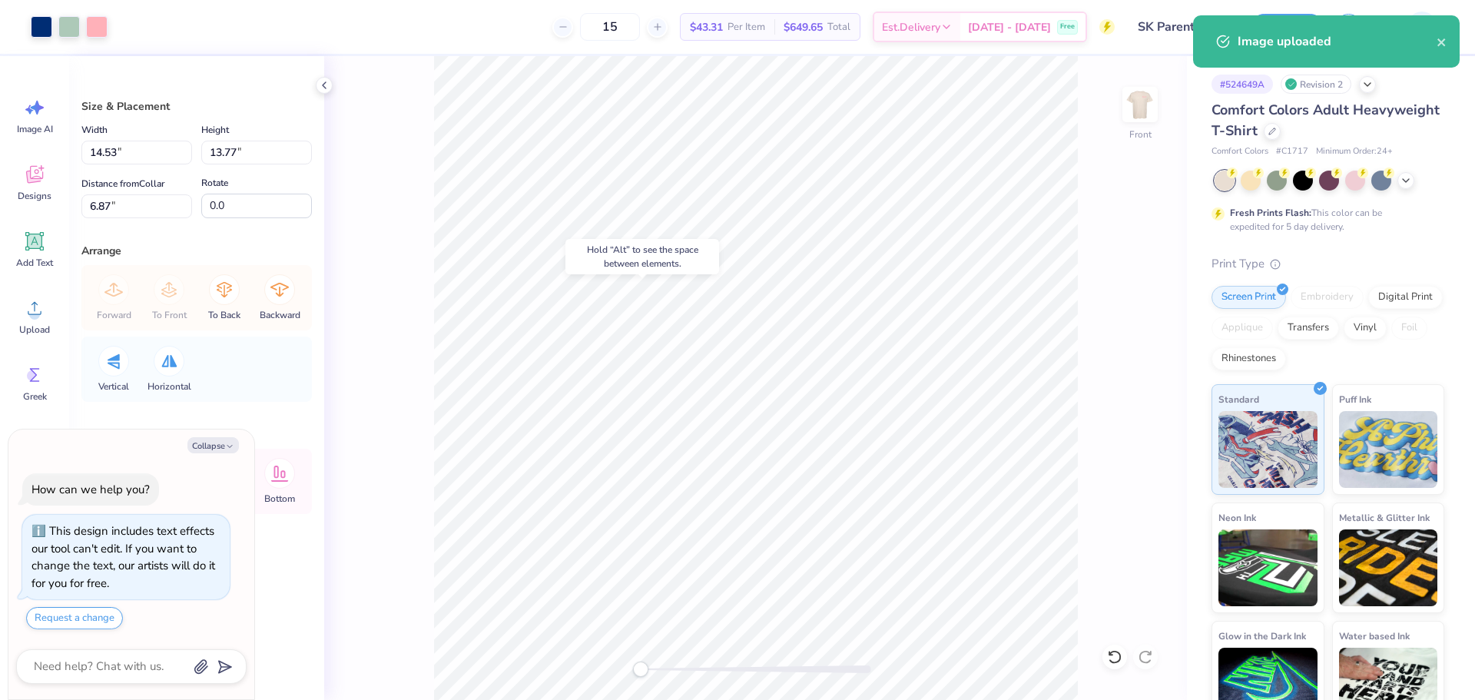
type textarea "x"
type input "11.00"
type input "10.42"
type input "2.46"
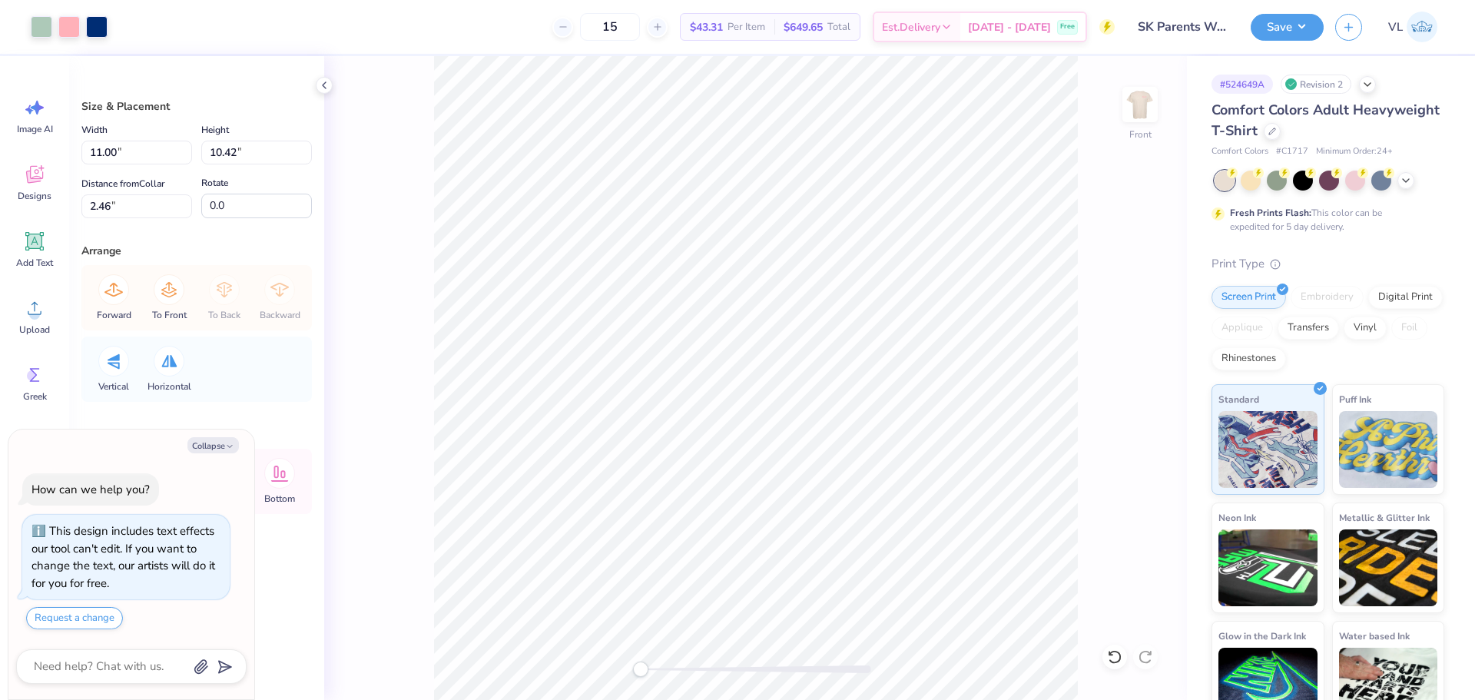
type textarea "x"
type input "14.53"
type input "13.77"
type input "9.75"
click at [111, 159] on input "14.53" at bounding box center [136, 153] width 111 height 24
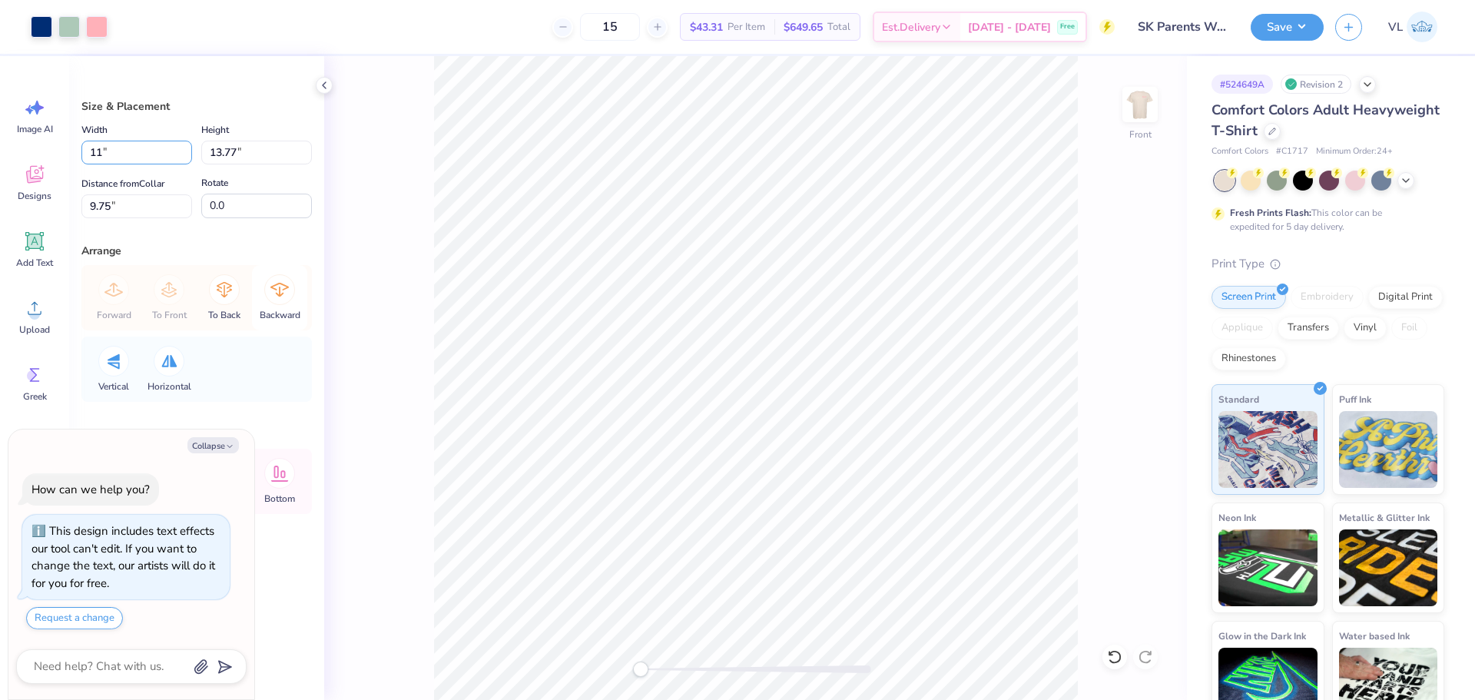
type input "11"
type textarea "x"
type input "11.00"
type input "10.42"
type input "11.42"
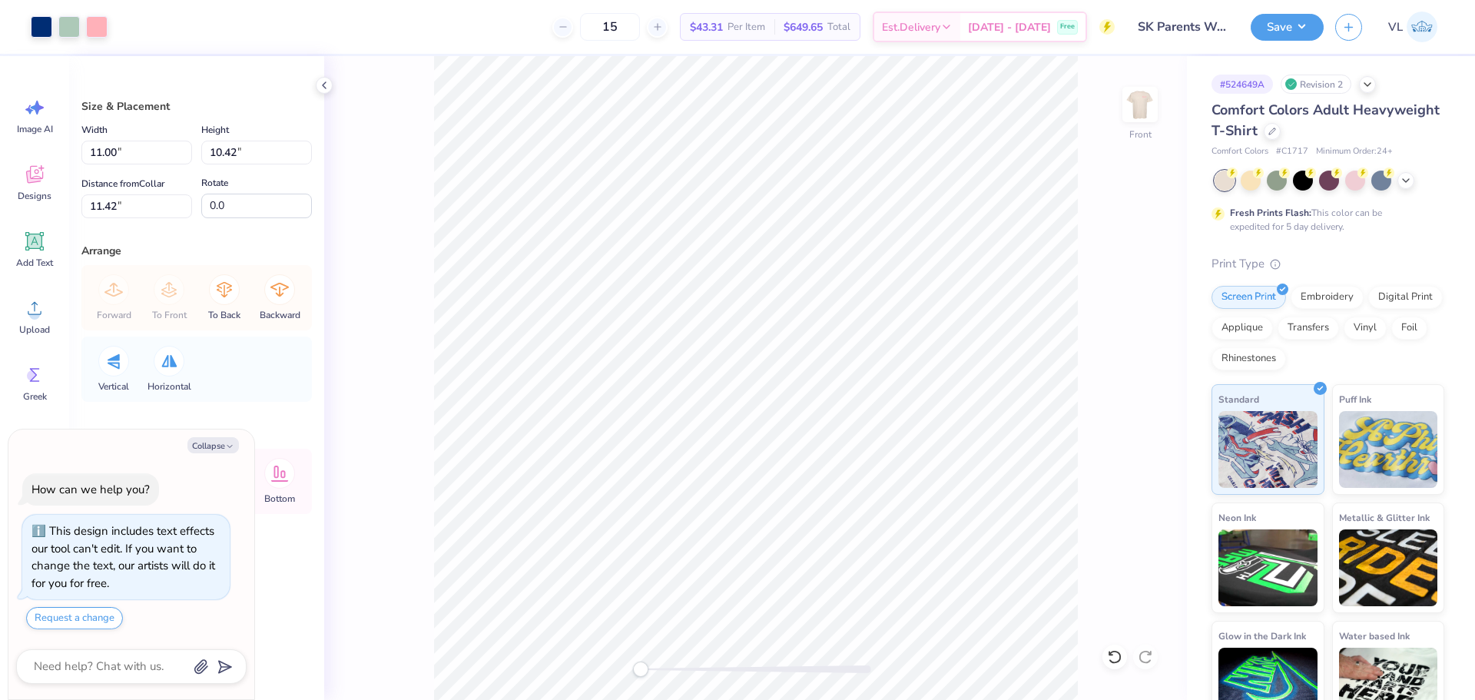
type textarea "x"
type input "2.46"
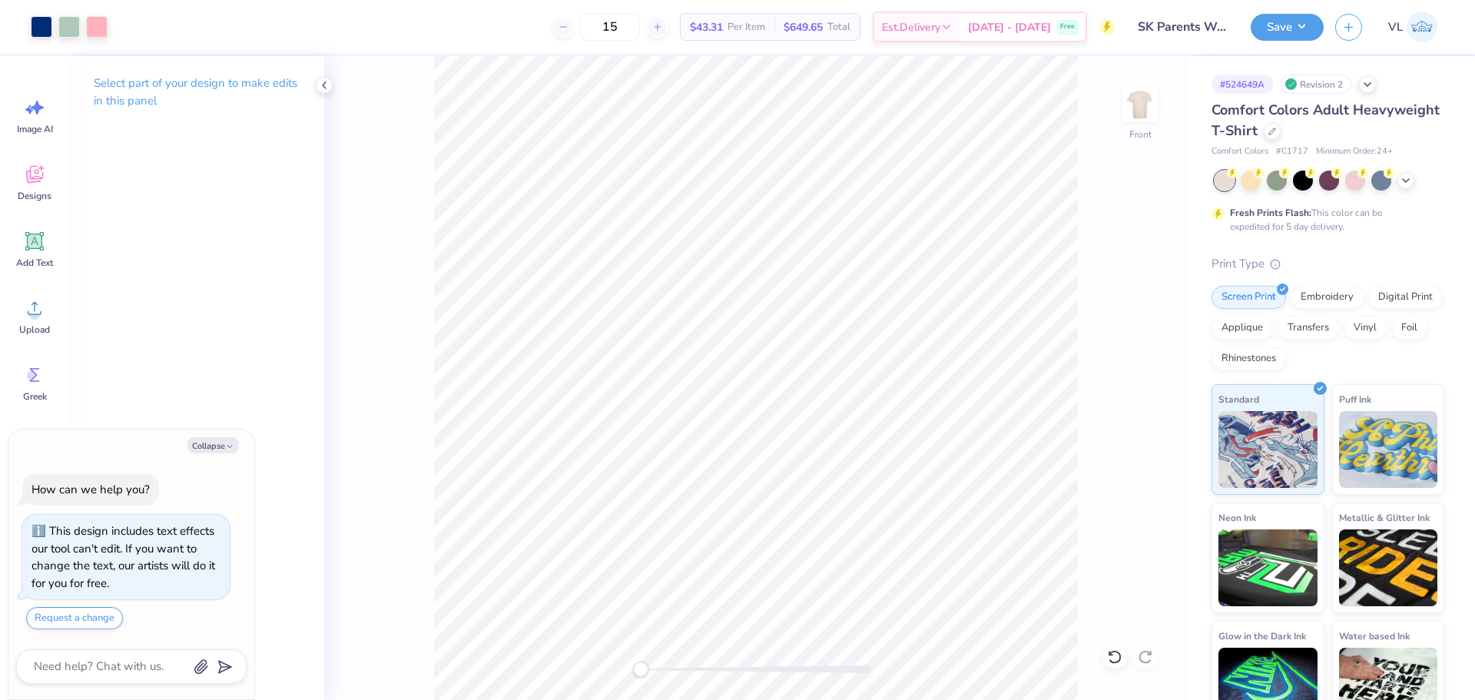
type textarea "x"
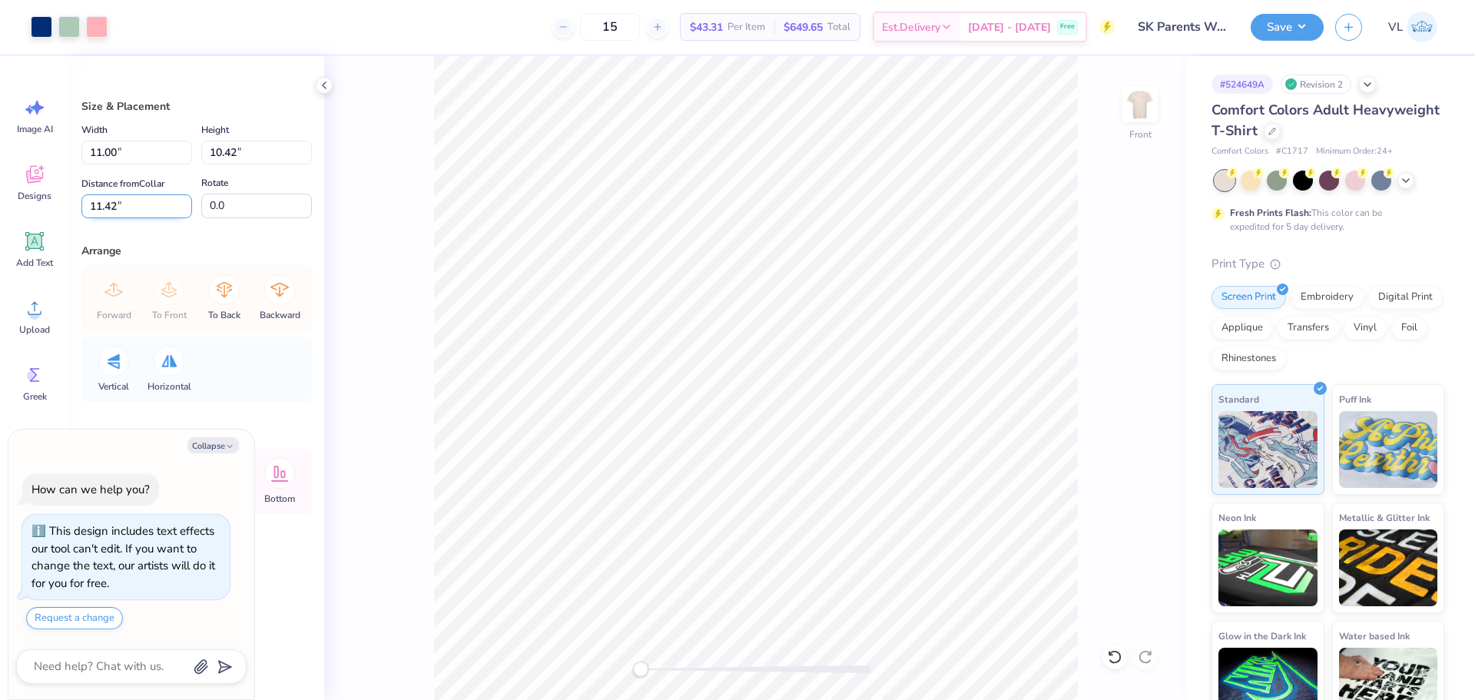
click at [153, 206] on input "11.42" at bounding box center [136, 206] width 111 height 24
type input "2.5"
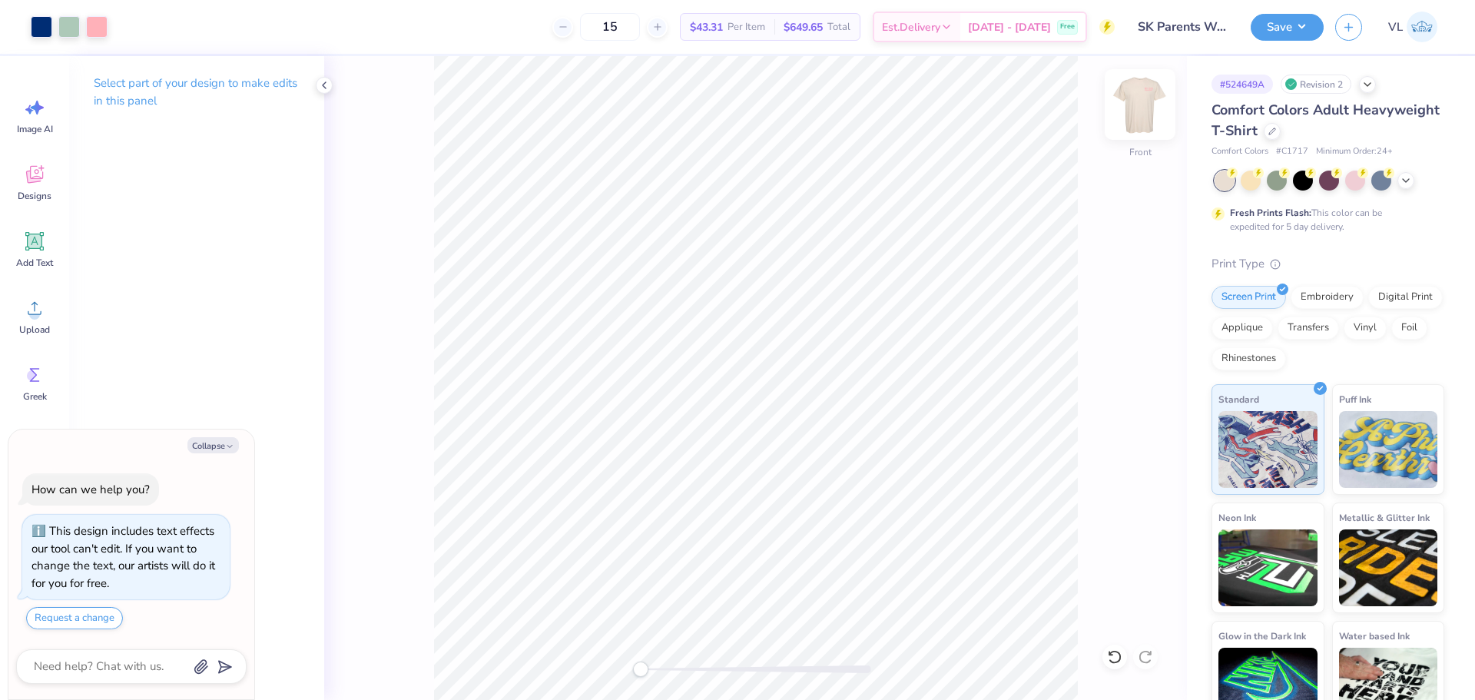
click at [1170, 117] on img at bounding box center [1139, 104] width 61 height 61
click at [37, 313] on icon at bounding box center [34, 308] width 23 height 23
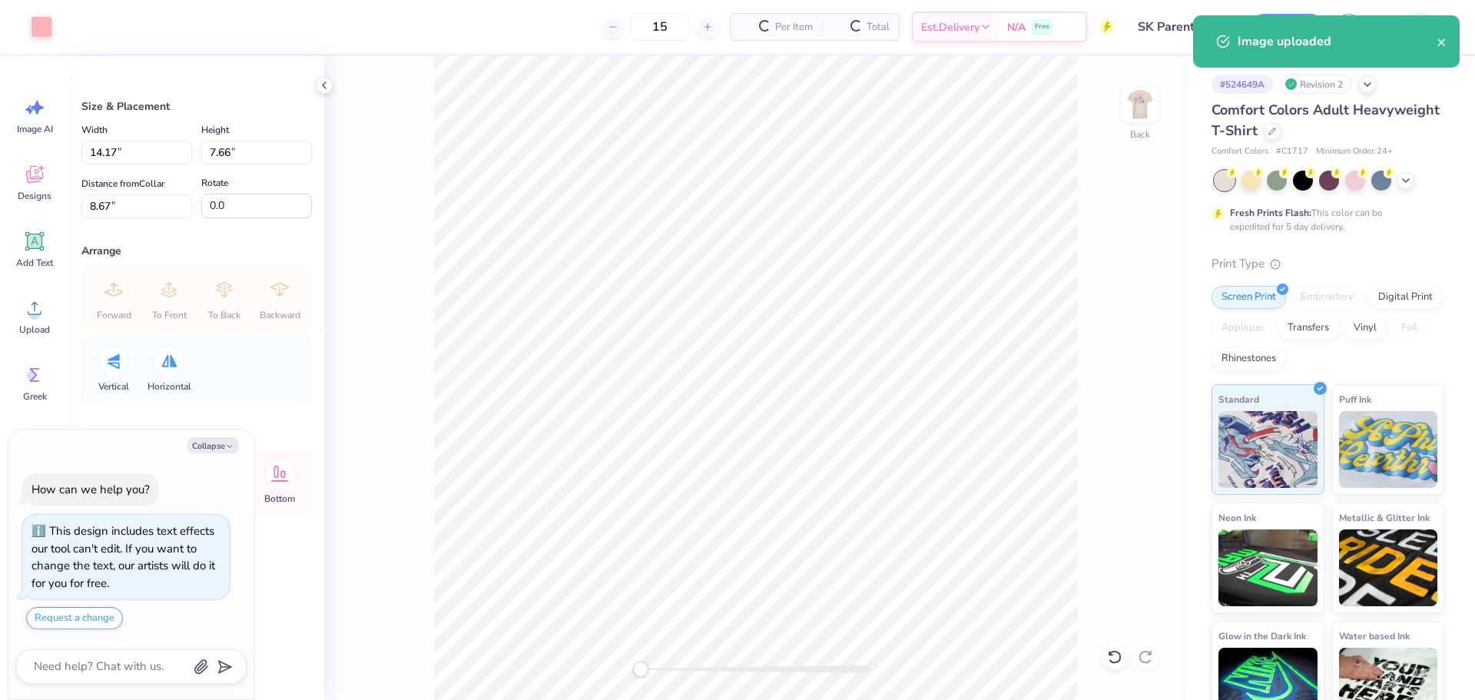
type textarea "x"
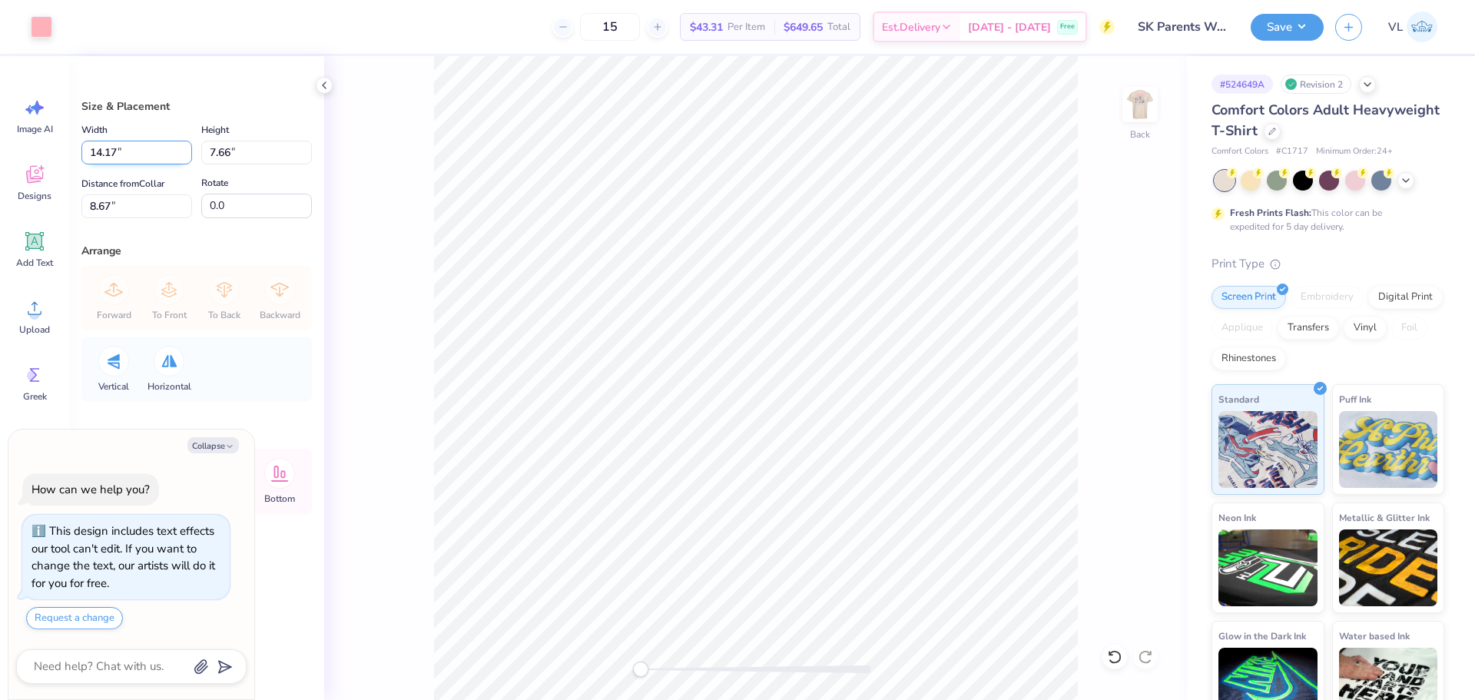
drag, startPoint x: 148, startPoint y: 116, endPoint x: 141, endPoint y: 143, distance: 27.8
click at [148, 117] on div "Size & Placement Width 14.17 14.17 " Height 7.66 7.66 " Distance from Collar 8.…" at bounding box center [196, 158] width 231 height 120
click at [141, 144] on input "14.17" at bounding box center [136, 153] width 111 height 24
type input "3.5"
type textarea "x"
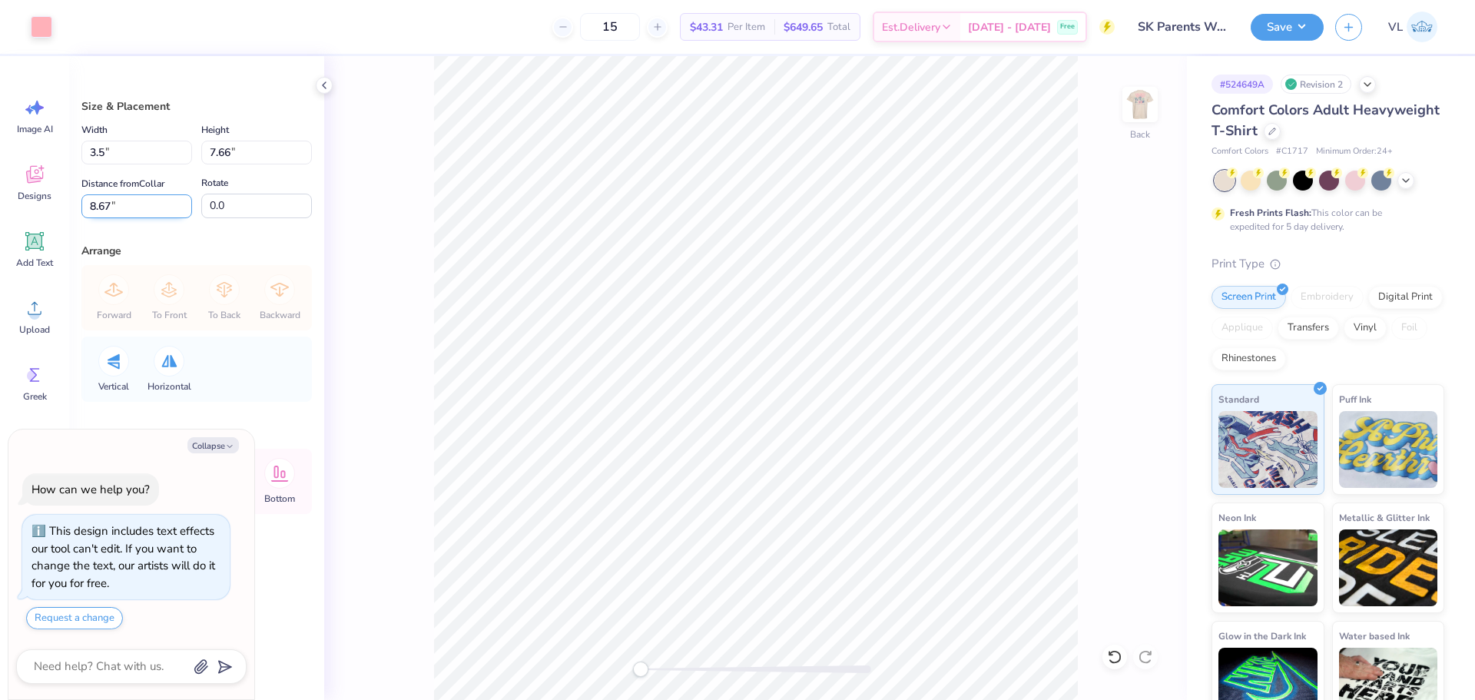
type input "3.50"
type input "1.89"
click at [128, 206] on input "11.55" at bounding box center [136, 206] width 111 height 24
type input "3"
click at [1156, 105] on img at bounding box center [1139, 104] width 61 height 61
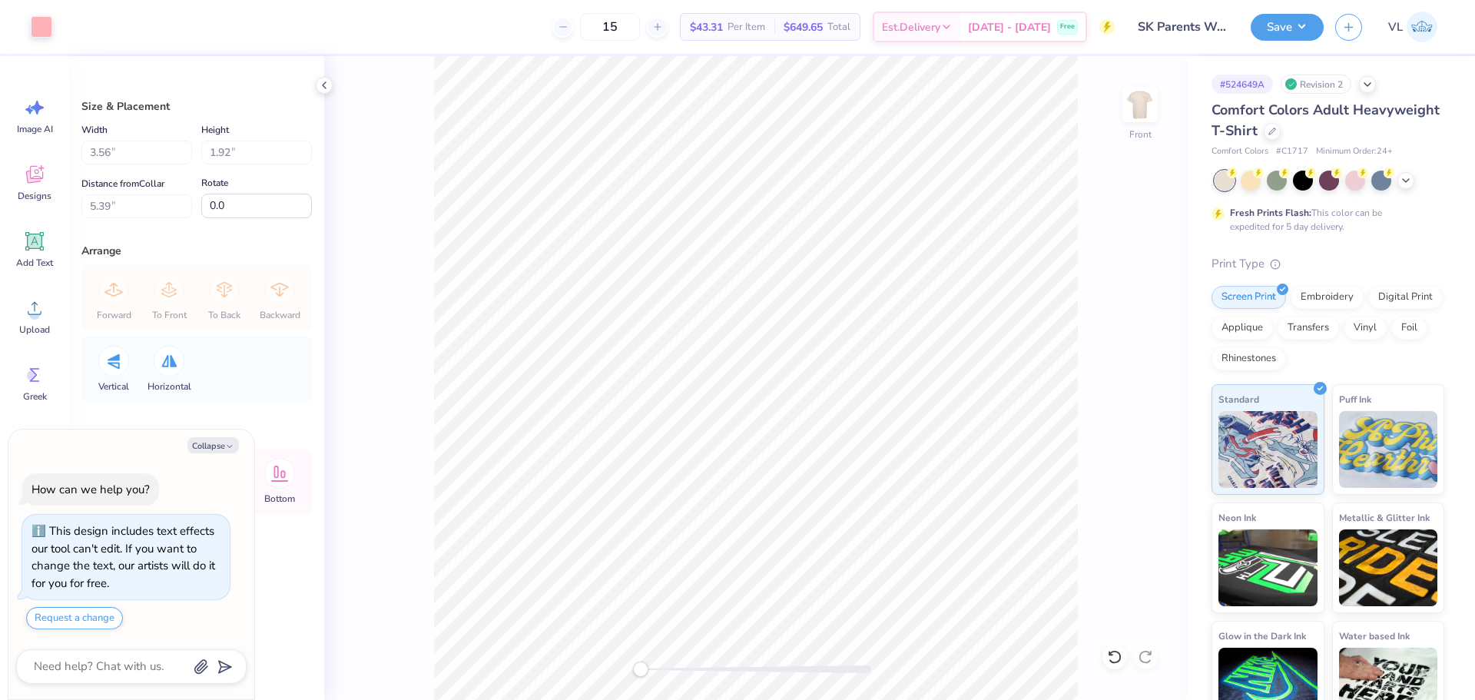
drag, startPoint x: 1140, startPoint y: 117, endPoint x: 44, endPoint y: 41, distance: 1099.0
click at [1139, 117] on img at bounding box center [1140, 104] width 31 height 31
click at [1126, 117] on img at bounding box center [1139, 104] width 61 height 61
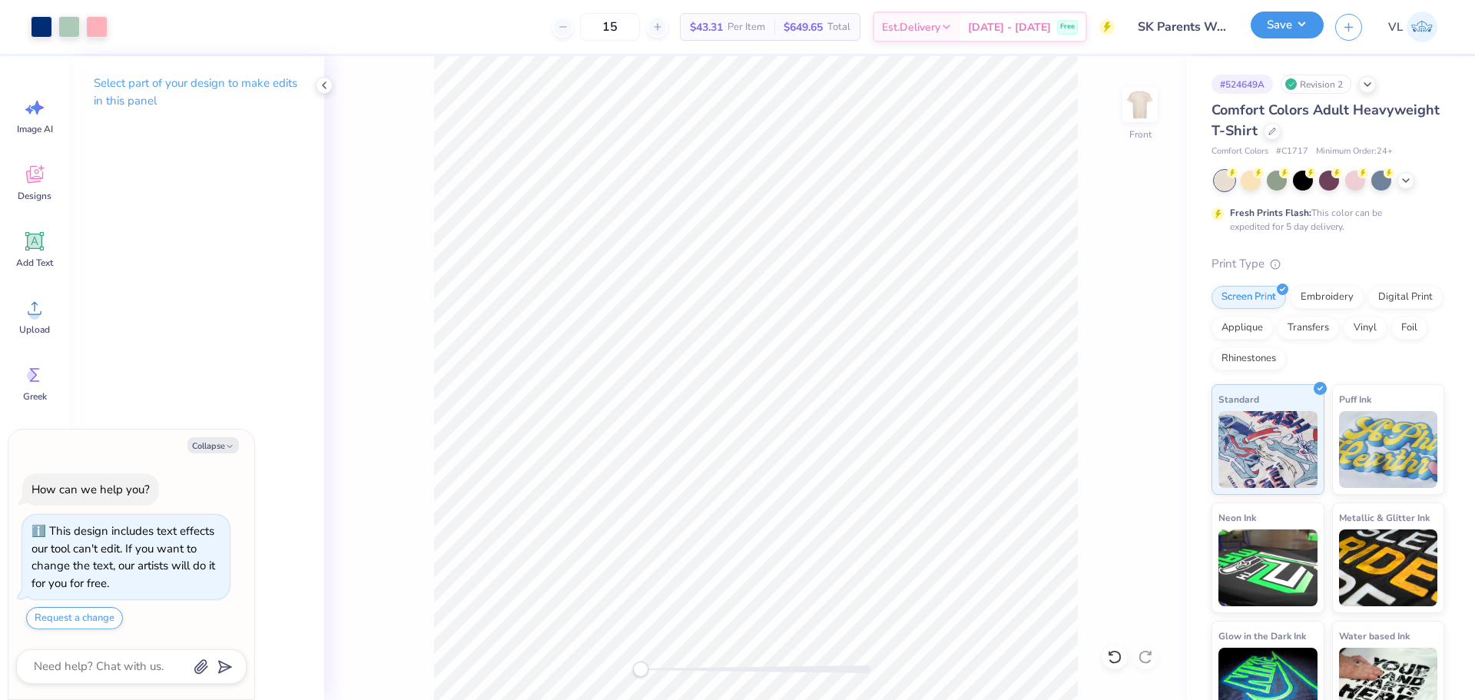
click at [1279, 30] on button "Save" at bounding box center [1287, 25] width 73 height 27
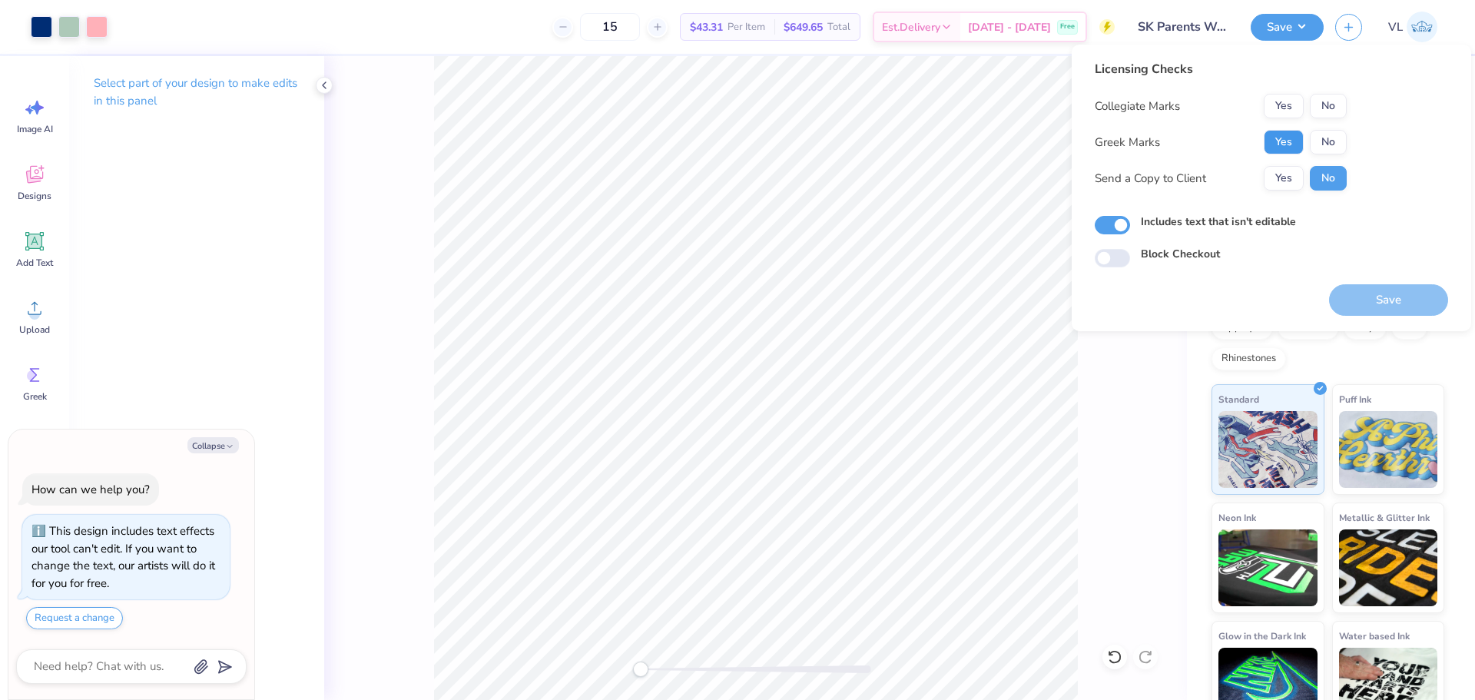
click at [1286, 138] on button "Yes" at bounding box center [1284, 142] width 40 height 25
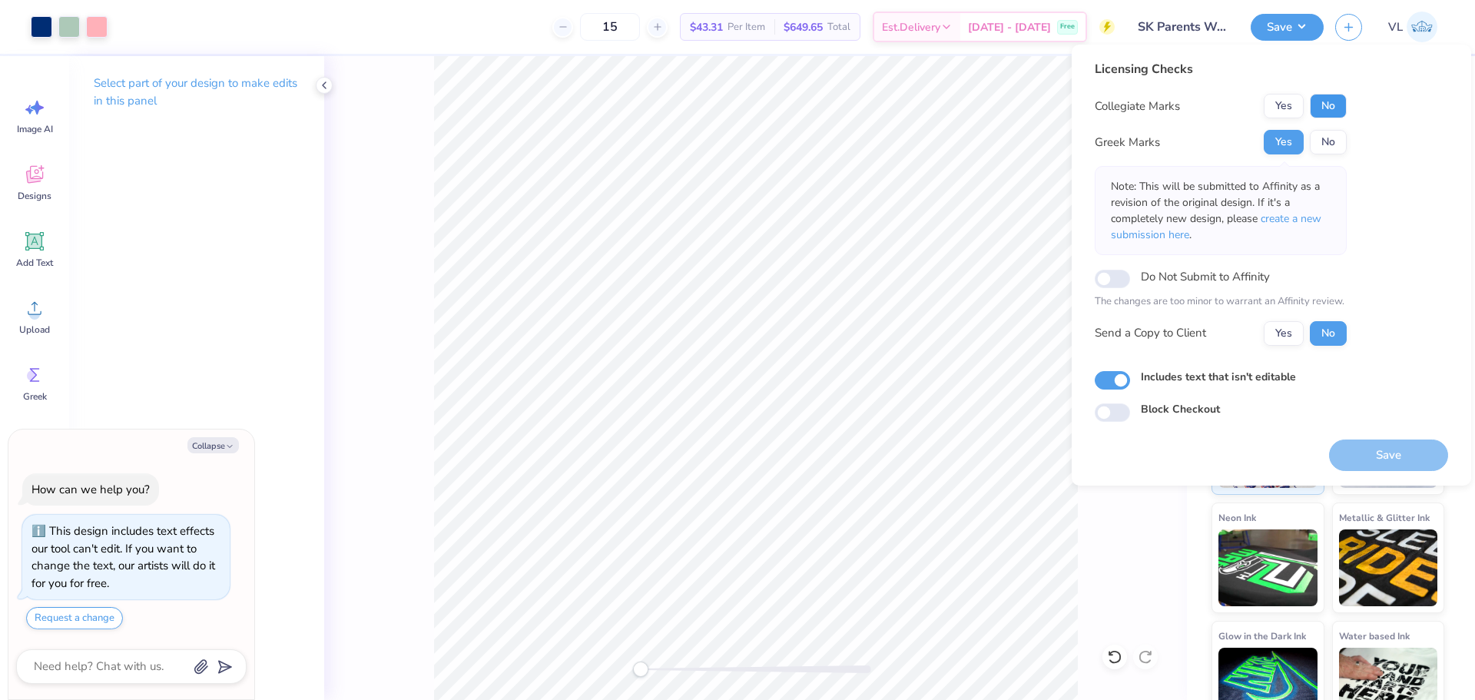
click at [1338, 106] on button "No" at bounding box center [1328, 106] width 37 height 25
click at [1298, 104] on button "Yes" at bounding box center [1284, 106] width 40 height 25
click at [1371, 463] on button "Save" at bounding box center [1388, 455] width 119 height 32
type textarea "x"
